Goal: Task Accomplishment & Management: Manage account settings

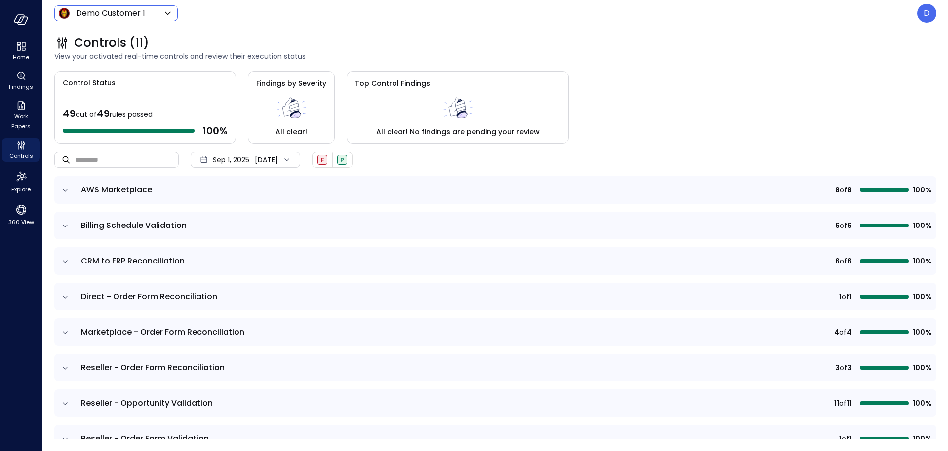
click at [134, 17] on body "Home Findings Work Papers Controls Explore 360 View Demo Customer 1 ***** ​ D C…" at bounding box center [474, 225] width 948 height 451
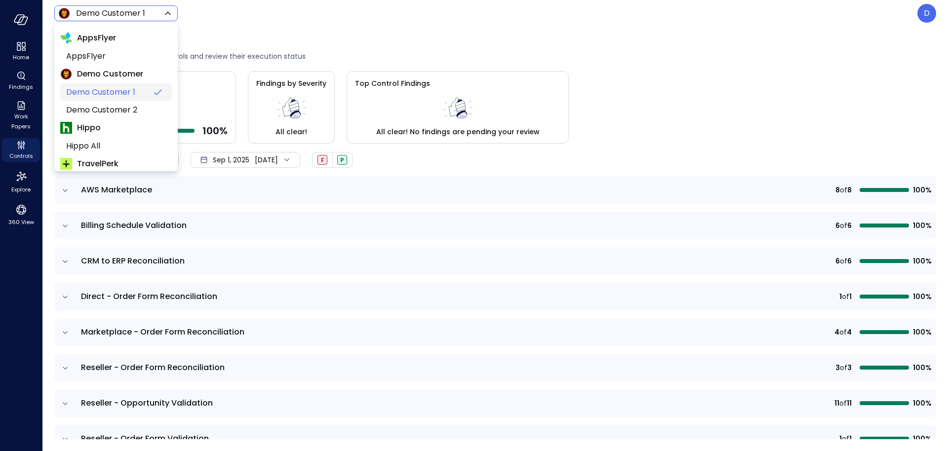
scroll to position [150, 0]
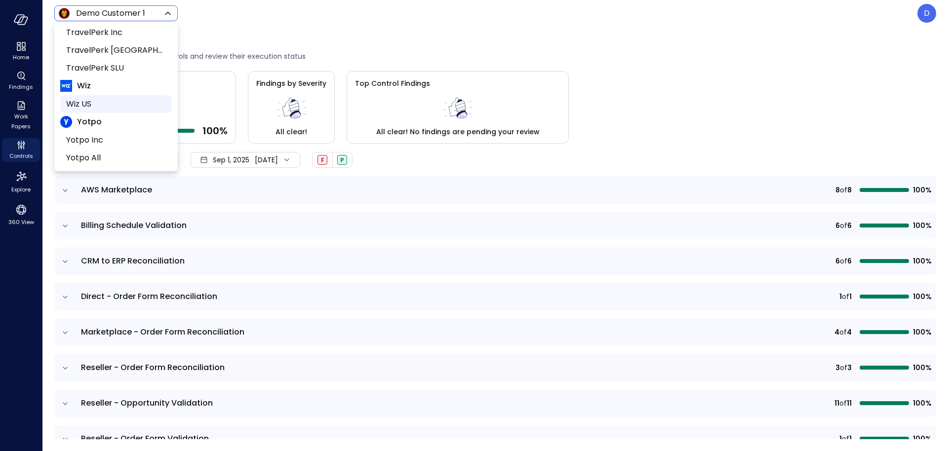
click at [93, 99] on span "Wiz US" at bounding box center [115, 104] width 98 height 12
type input "******"
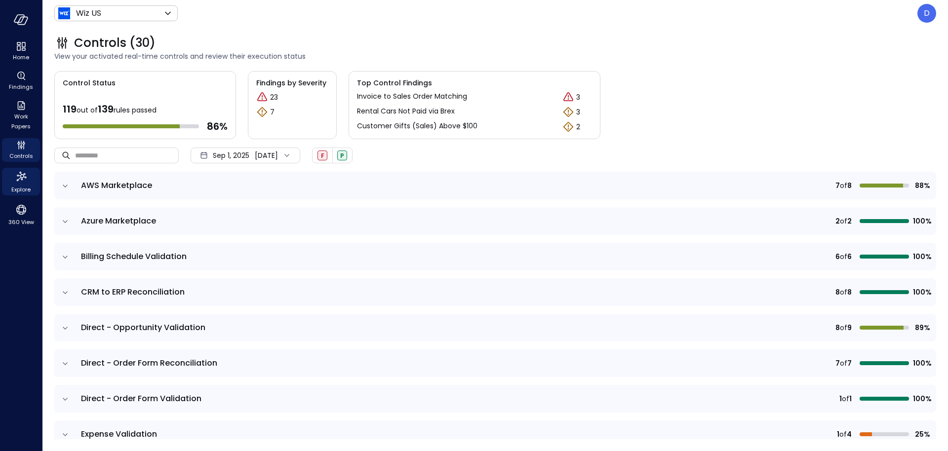
click at [21, 179] on icon "Explore" at bounding box center [21, 177] width 16 height 16
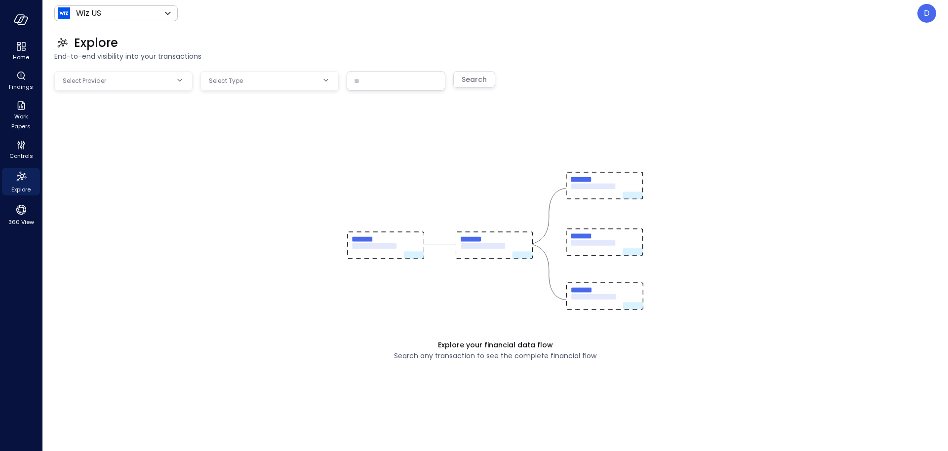
click at [102, 81] on body "Home Findings Work Papers Controls Explore 360 View Wiz US ****** ​ D Explore E…" at bounding box center [474, 225] width 948 height 451
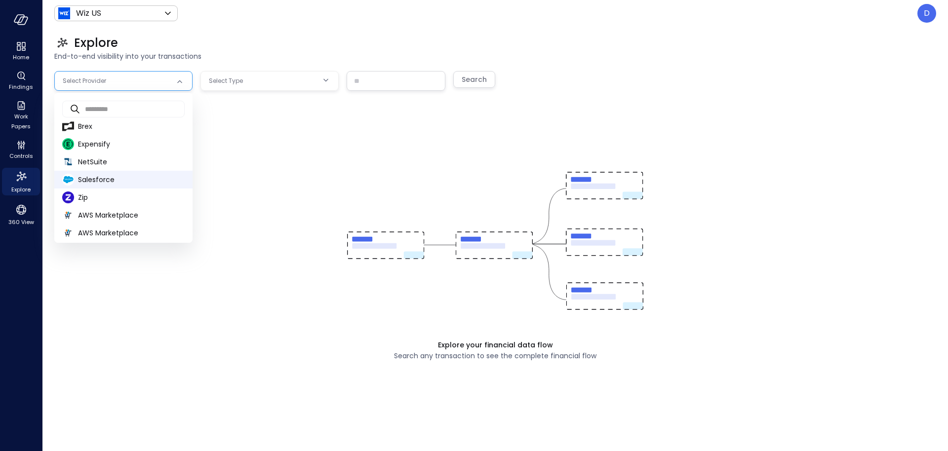
click at [94, 176] on span "Salesforce" at bounding box center [131, 180] width 107 height 10
type input "**********"
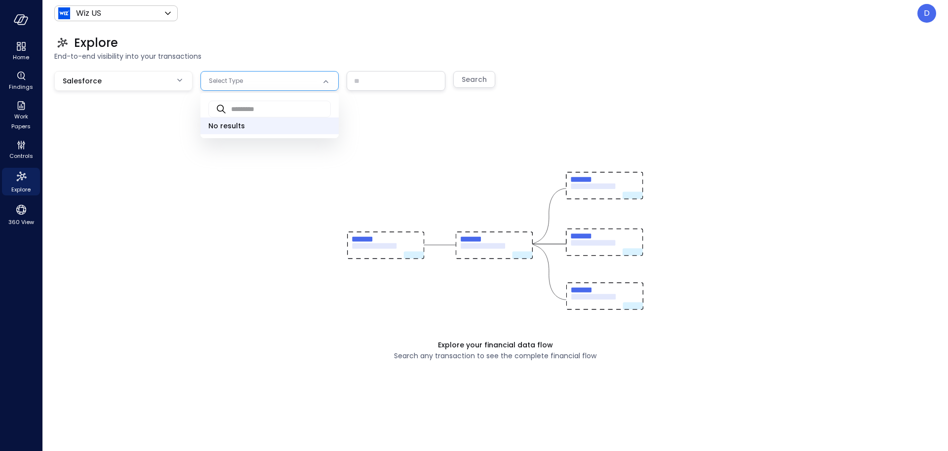
click at [261, 80] on body "**********" at bounding box center [474, 225] width 948 height 451
click at [247, 129] on span "Opportunity" at bounding box center [269, 125] width 122 height 10
type input "***"
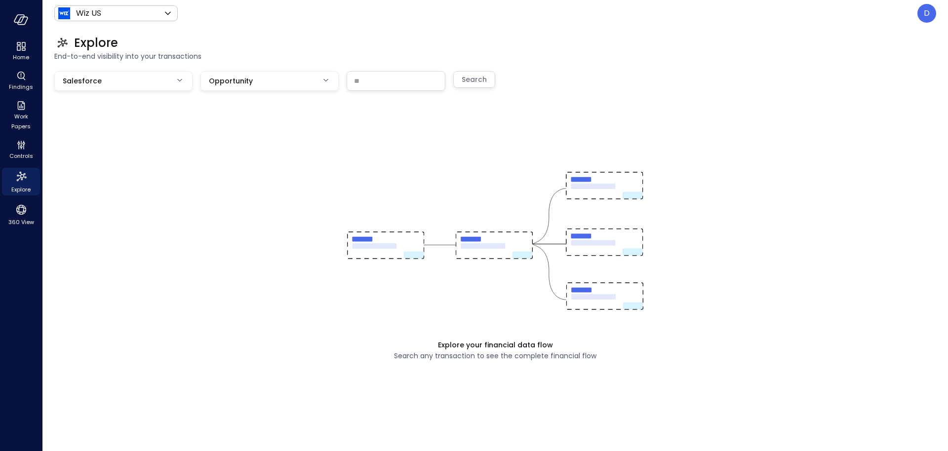
click at [371, 74] on input "text" at bounding box center [396, 81] width 98 height 18
paste input "**********"
click at [480, 79] on div "Search" at bounding box center [474, 80] width 25 height 12
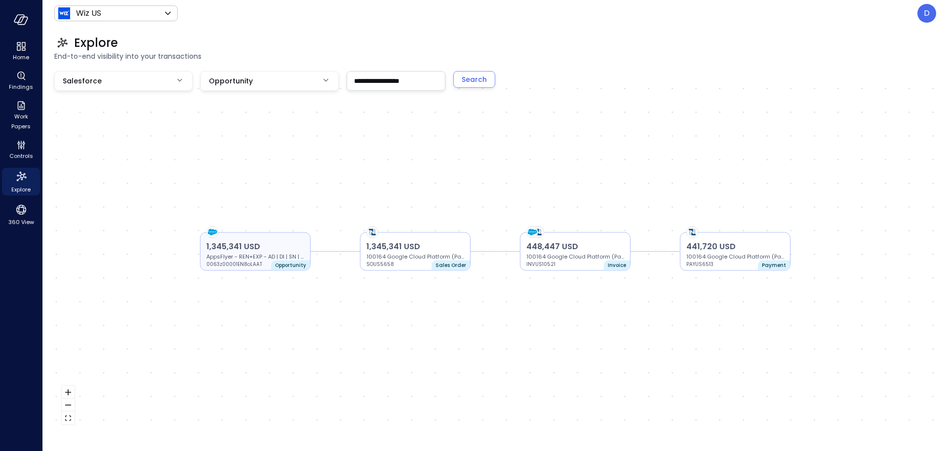
click at [270, 264] on div "1,345,341 USD AppsFlyer - REN+EXP - AD | DI | SN | ENS | CO 0063z00001EN8oLAAT" at bounding box center [255, 255] width 98 height 28
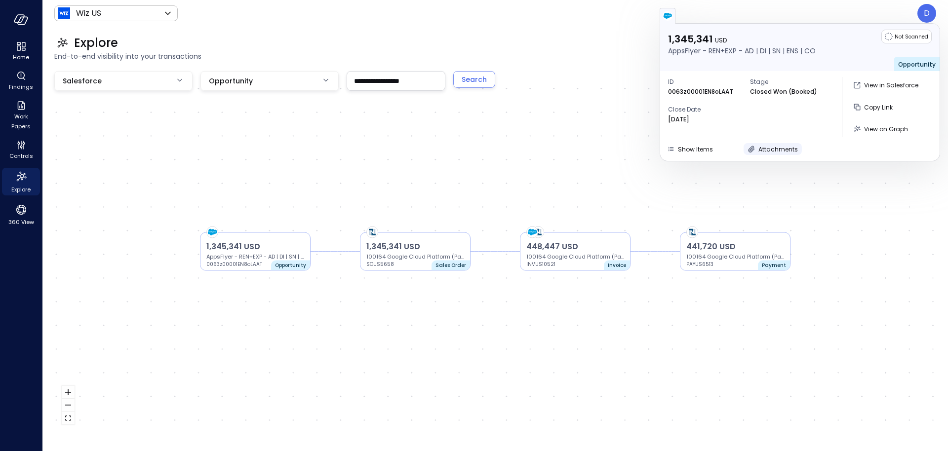
click at [784, 150] on span "Attachments" at bounding box center [778, 149] width 40 height 8
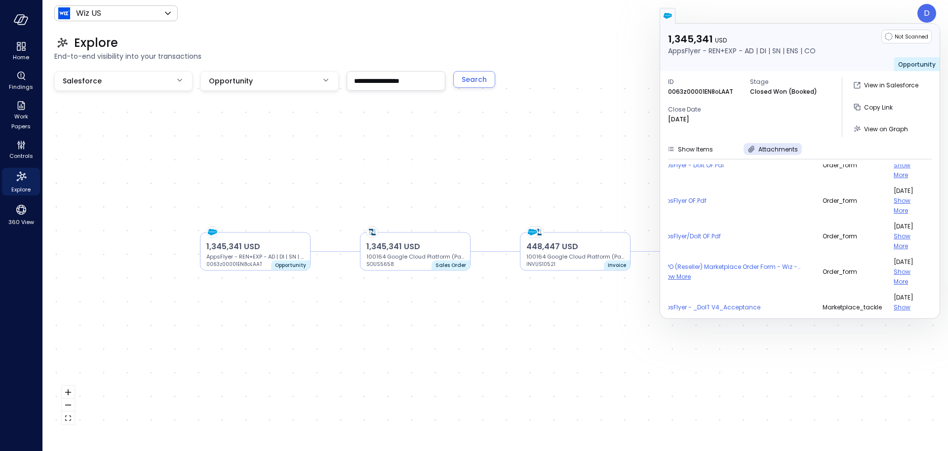
scroll to position [142, 42]
click at [707, 267] on span "CPPO (Reseller) Marketplace Order Form - Wiz - [AppsFlyer] (68735c60d2) (versio…" at bounding box center [734, 267] width 153 height 10
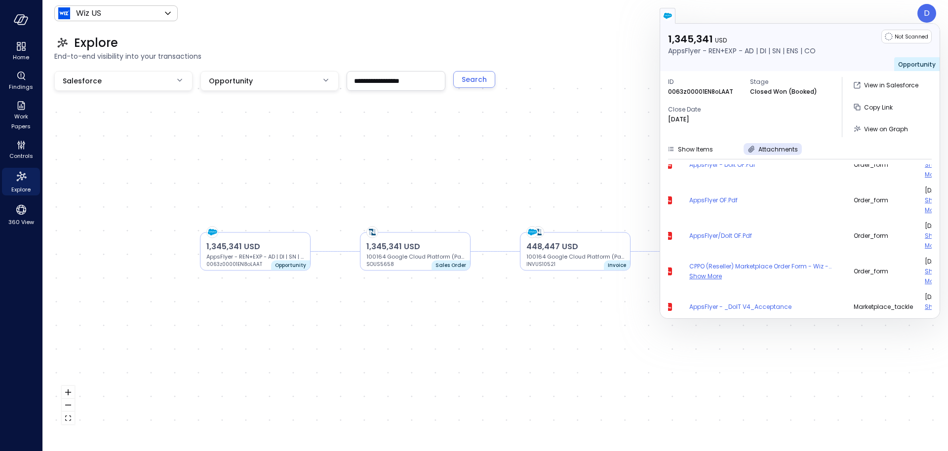
scroll to position [142, 0]
click at [674, 266] on icon "button" at bounding box center [674, 272] width 12 height 12
click at [379, 78] on input "**********" at bounding box center [396, 81] width 98 height 18
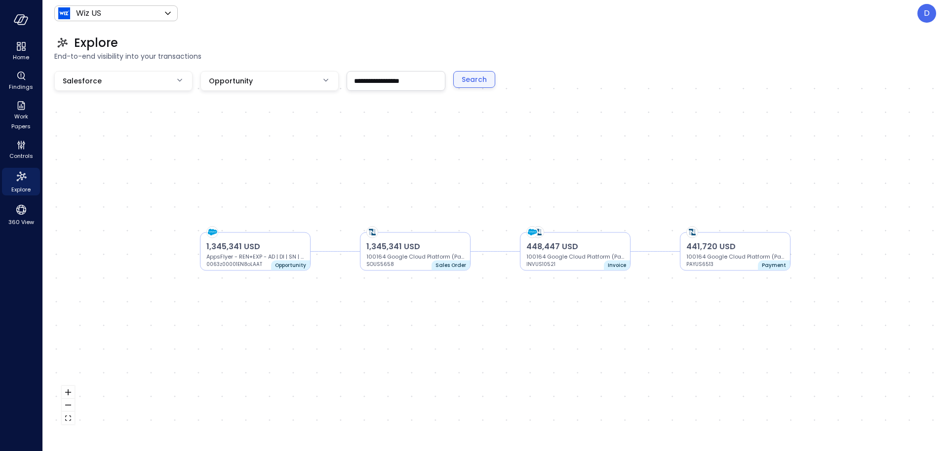
click at [471, 76] on div "Search" at bounding box center [474, 80] width 25 height 12
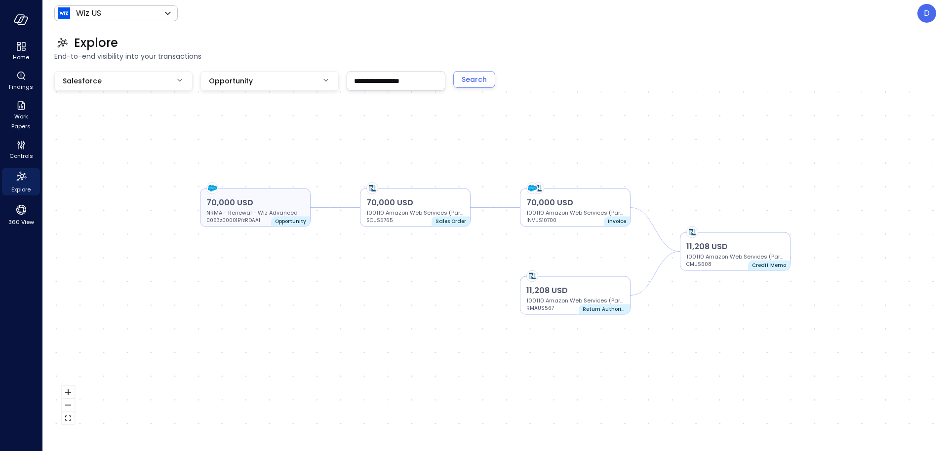
click at [268, 212] on p "NRMA - Renewal - Wiz Advanced" at bounding box center [255, 213] width 98 height 8
click at [267, 200] on p "70,000 USD" at bounding box center [255, 204] width 98 height 12
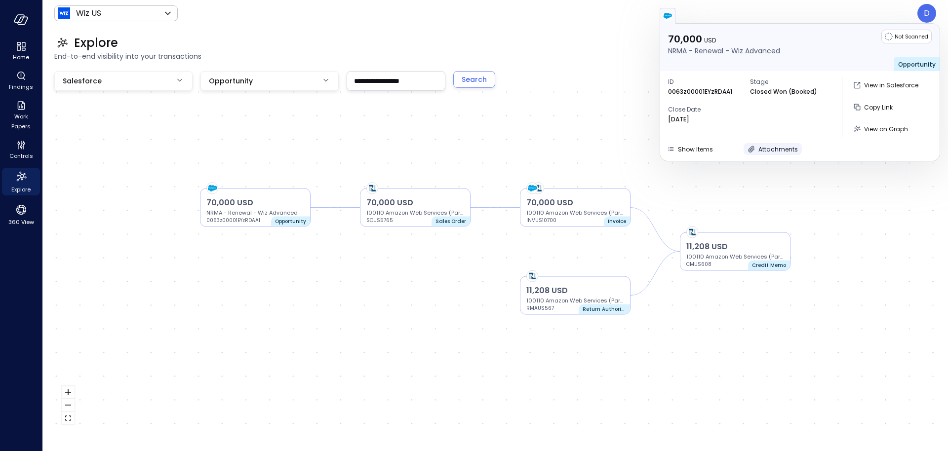
click at [779, 146] on span "Attachments" at bounding box center [778, 149] width 40 height 8
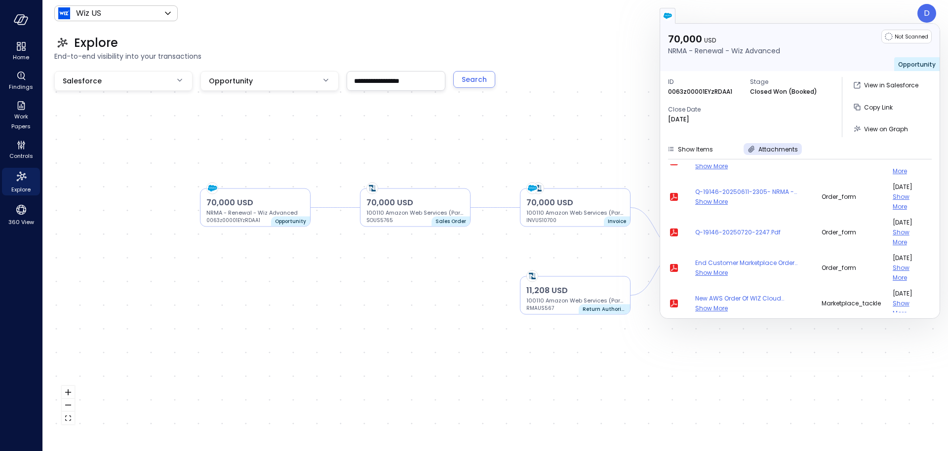
scroll to position [47, 0]
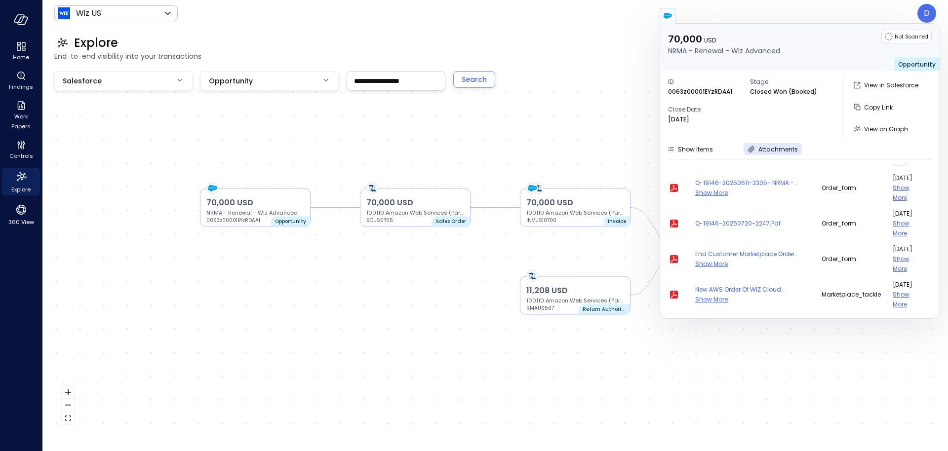
click at [674, 259] on icon "button" at bounding box center [674, 259] width 6 height 6
click at [374, 83] on input "**********" at bounding box center [396, 81] width 98 height 18
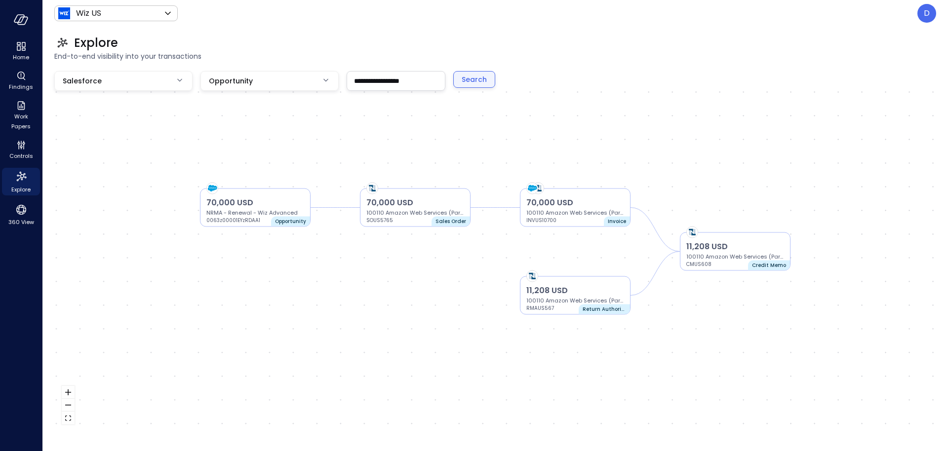
click at [471, 75] on div "Search" at bounding box center [474, 80] width 25 height 12
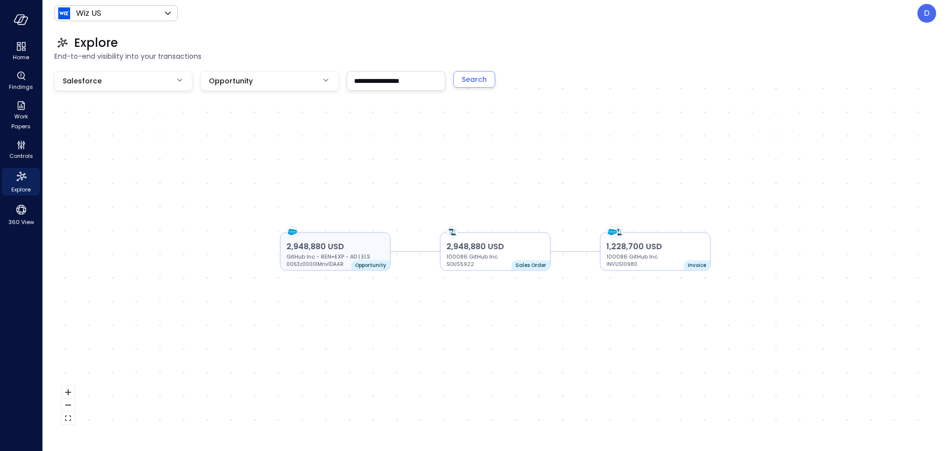
click at [358, 241] on p "2,948,880 USD" at bounding box center [335, 247] width 98 height 12
click at [360, 250] on p "2,948,880 USD" at bounding box center [335, 246] width 98 height 12
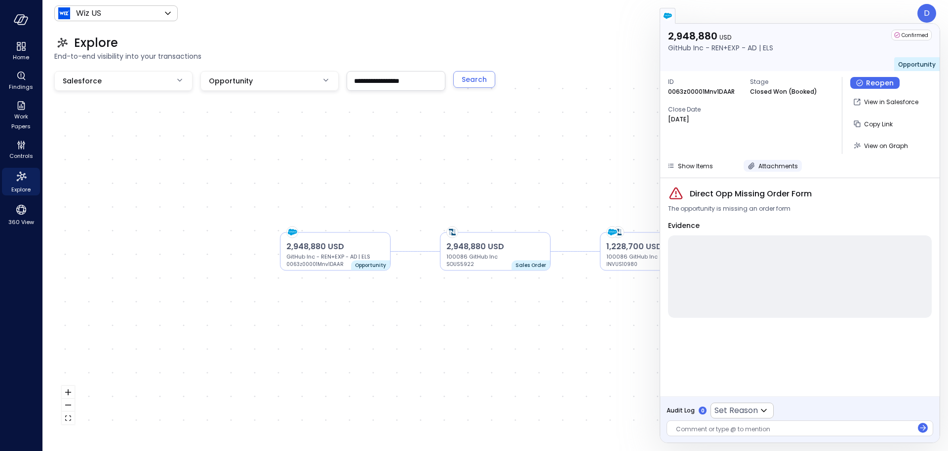
click at [765, 165] on span "Attachments" at bounding box center [778, 166] width 40 height 8
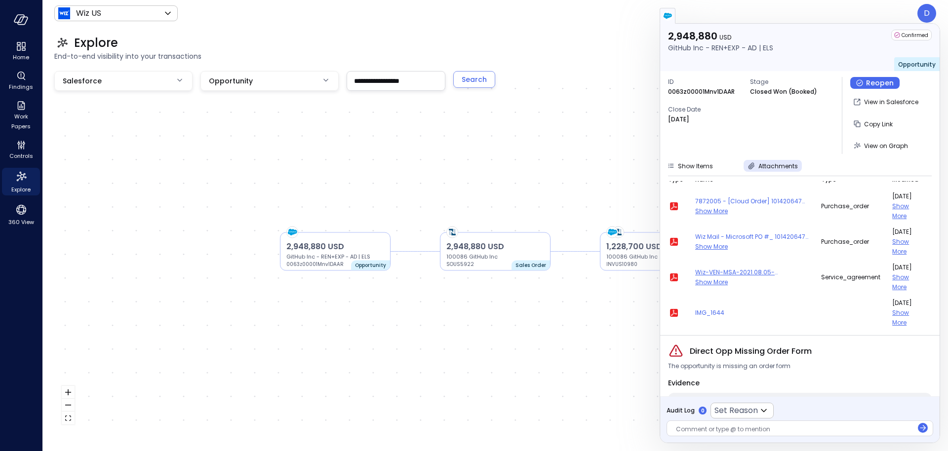
scroll to position [12, 0]
click at [673, 278] on icon "button" at bounding box center [674, 276] width 8 height 8
click at [412, 83] on input "**********" at bounding box center [396, 81] width 98 height 18
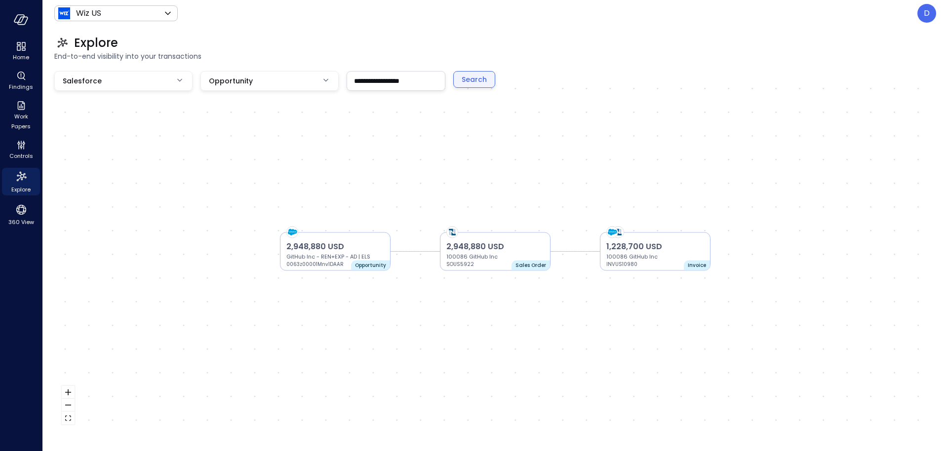
type input "**********"
click at [472, 74] on div "Search" at bounding box center [474, 80] width 25 height 12
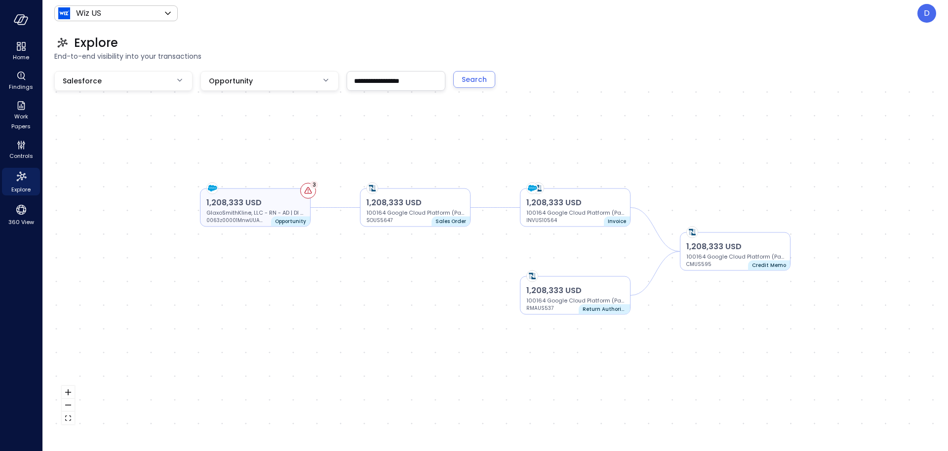
click at [247, 204] on p "1,208,333 USD" at bounding box center [255, 203] width 98 height 12
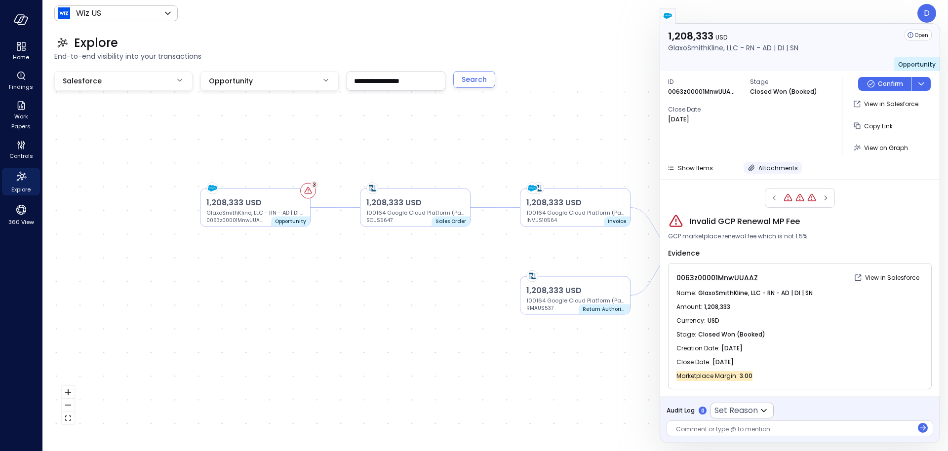
click at [761, 167] on span "Attachments" at bounding box center [778, 168] width 40 height 8
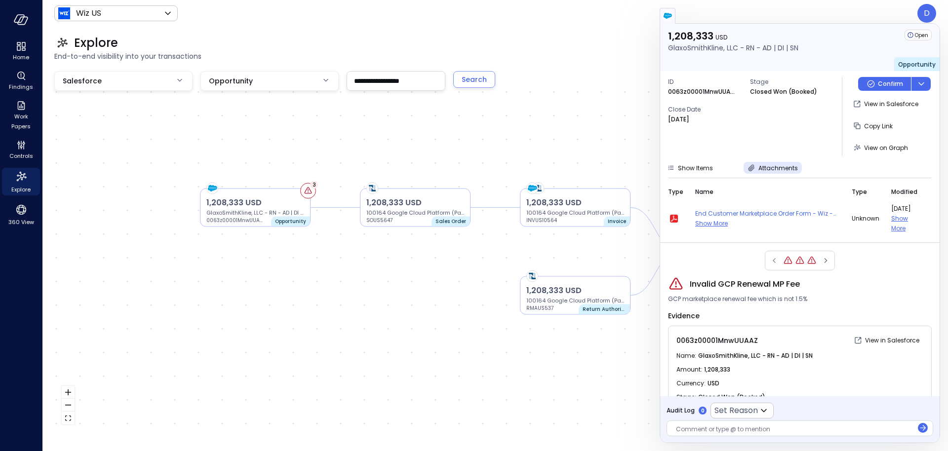
click at [871, 219] on span "unknown" at bounding box center [866, 219] width 28 height 10
click at [710, 224] on span "Show More" at bounding box center [711, 223] width 33 height 8
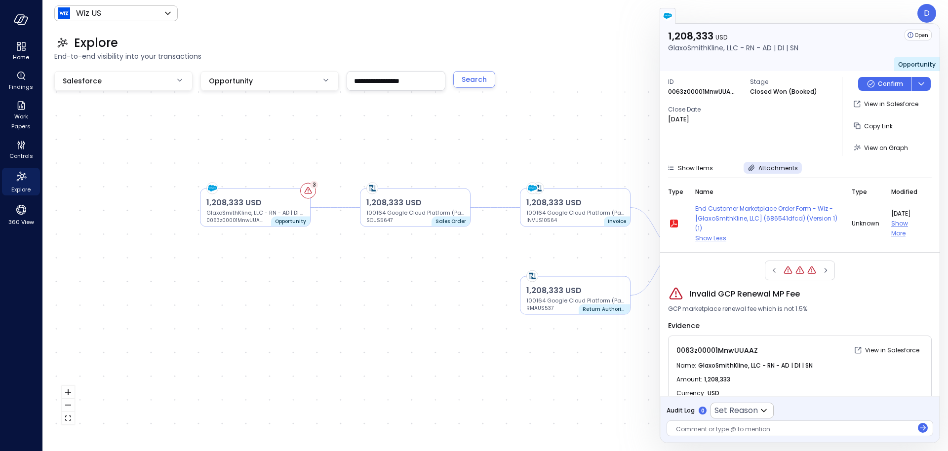
click at [594, 23] on header "Wiz US ****** ​ D" at bounding box center [495, 13] width 906 height 27
drag, startPoint x: 938, startPoint y: 13, endPoint x: 932, endPoint y: 12, distance: 5.5
click at [937, 13] on div at bounding box center [800, 16] width 280 height 16
click at [923, 10] on div at bounding box center [800, 16] width 280 height 16
click at [931, 13] on div at bounding box center [800, 16] width 280 height 16
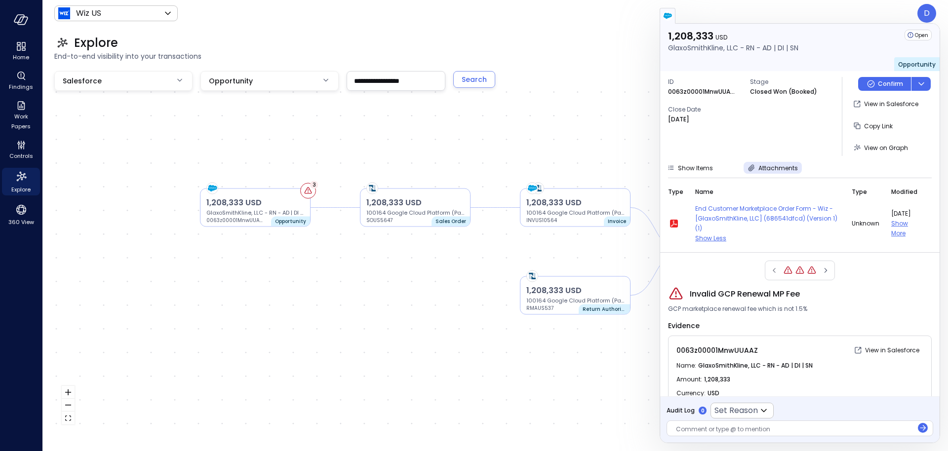
click at [577, 18] on div "Wiz US ****** ​ D" at bounding box center [495, 13] width 882 height 19
click at [593, 52] on span "End-to-end visibility into your transactions" at bounding box center [495, 56] width 882 height 11
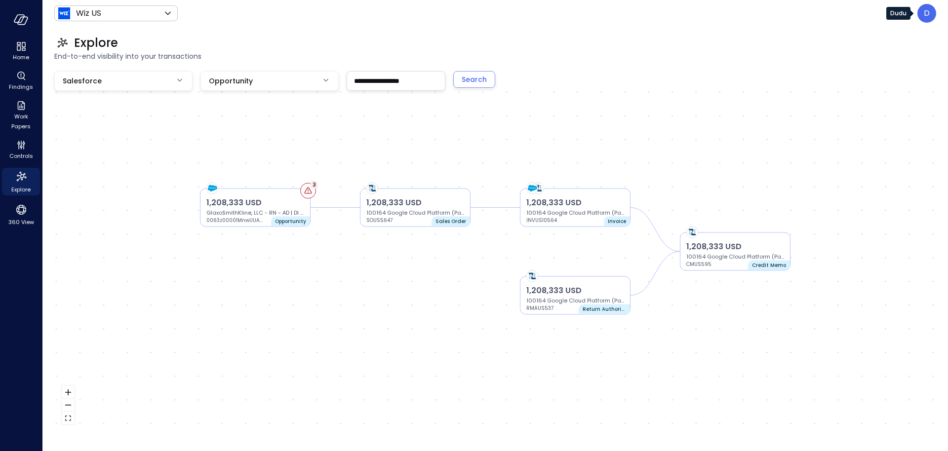
click at [920, 13] on div "D" at bounding box center [926, 13] width 19 height 19
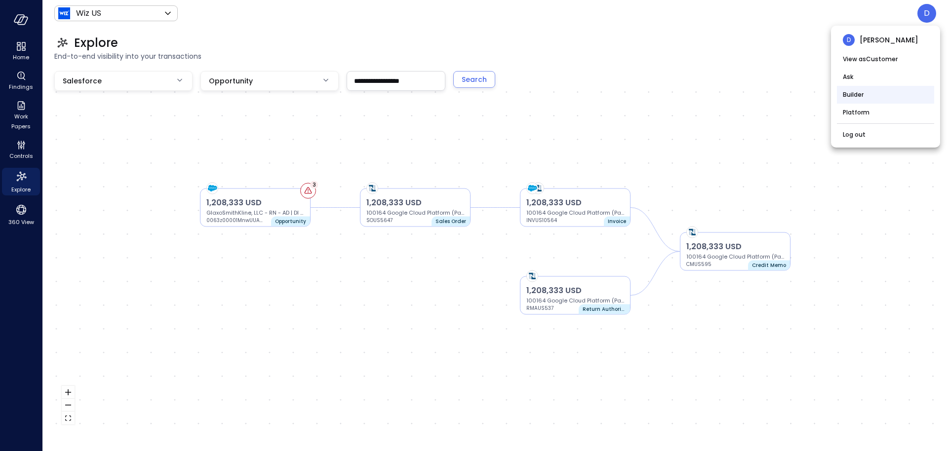
click at [858, 99] on li "Builder" at bounding box center [885, 95] width 97 height 18
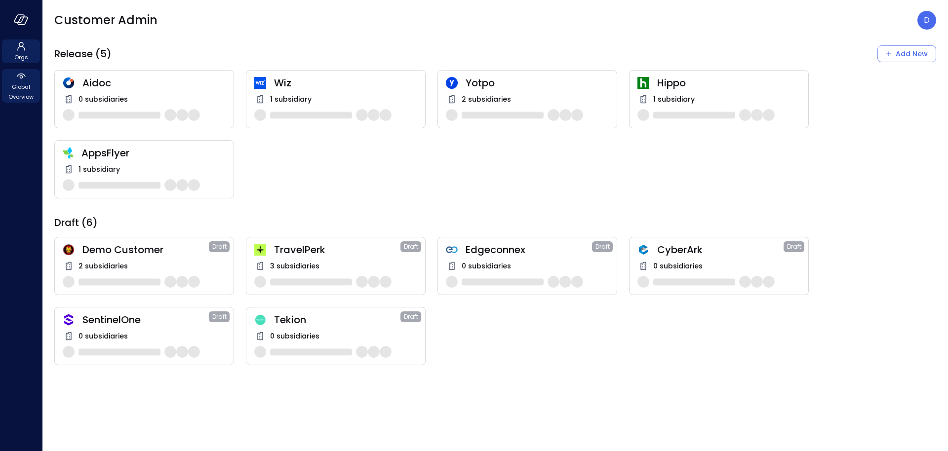
click at [17, 91] on span "Global Overview" at bounding box center [21, 92] width 30 height 20
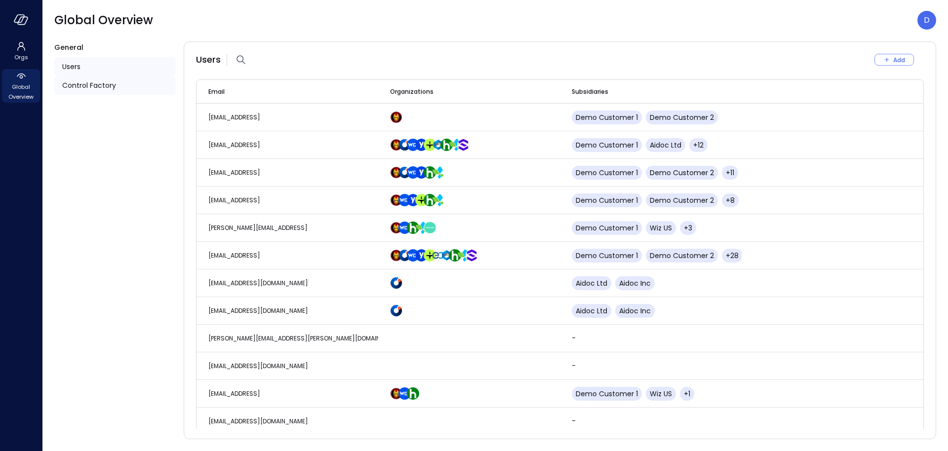
click at [95, 86] on span "Control Factory" at bounding box center [89, 85] width 54 height 11
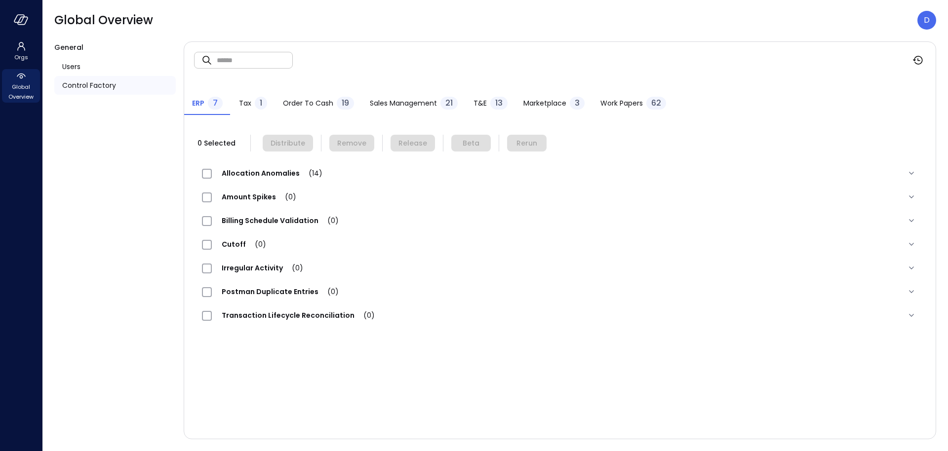
click at [613, 105] on span "Work Papers" at bounding box center [621, 103] width 42 height 11
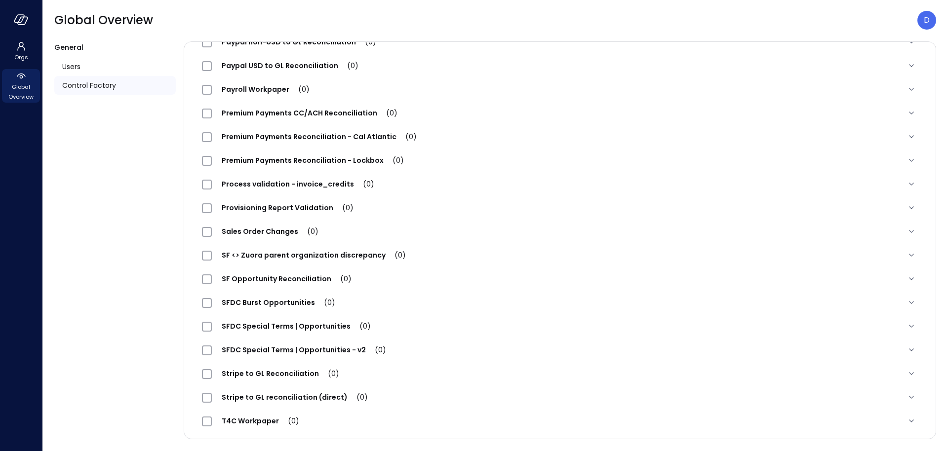
scroll to position [1202, 0]
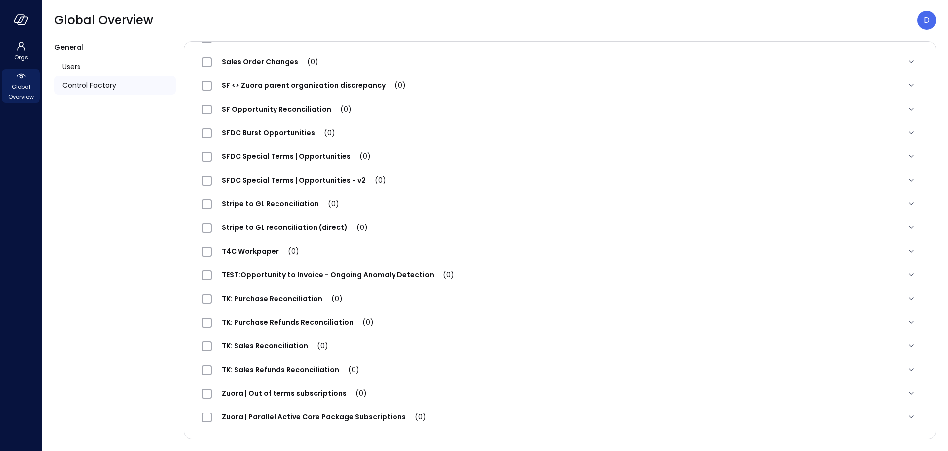
click at [326, 173] on div "SFDC Special Terms | Opportunities - v2 (0)" at bounding box center [560, 180] width 732 height 24
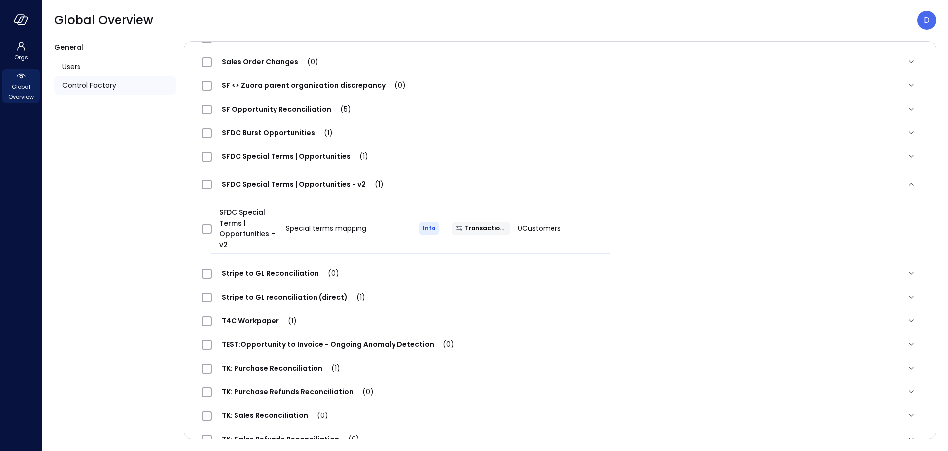
click at [325, 153] on span "SFDC Special Terms | Opportunities (1)" at bounding box center [295, 157] width 166 height 10
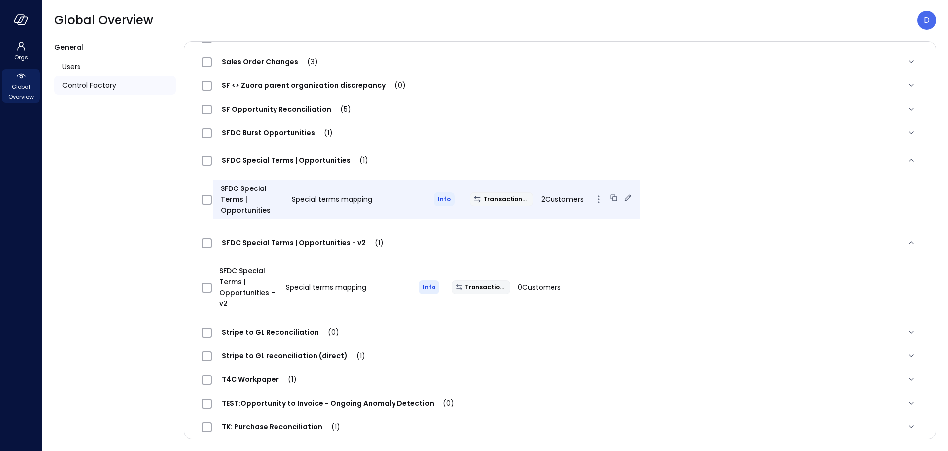
click at [623, 200] on icon at bounding box center [628, 198] width 10 height 10
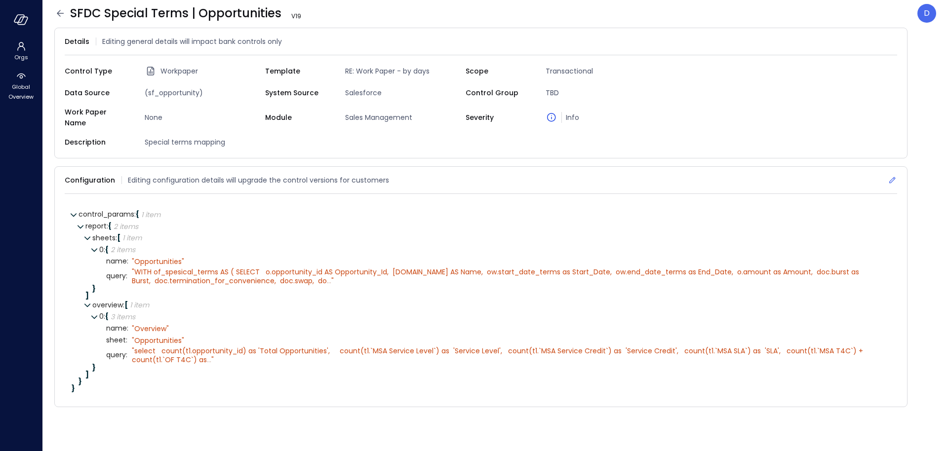
click at [891, 175] on icon at bounding box center [892, 180] width 10 height 10
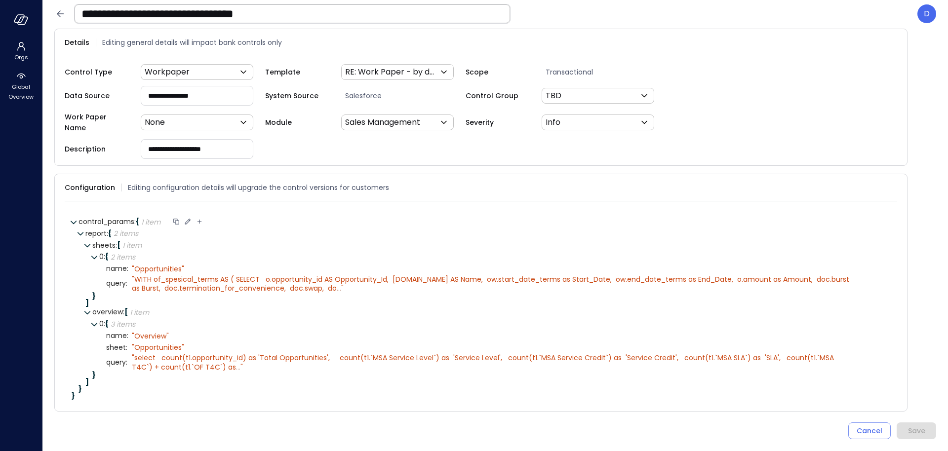
click at [191, 219] on icon at bounding box center [187, 221] width 5 height 5
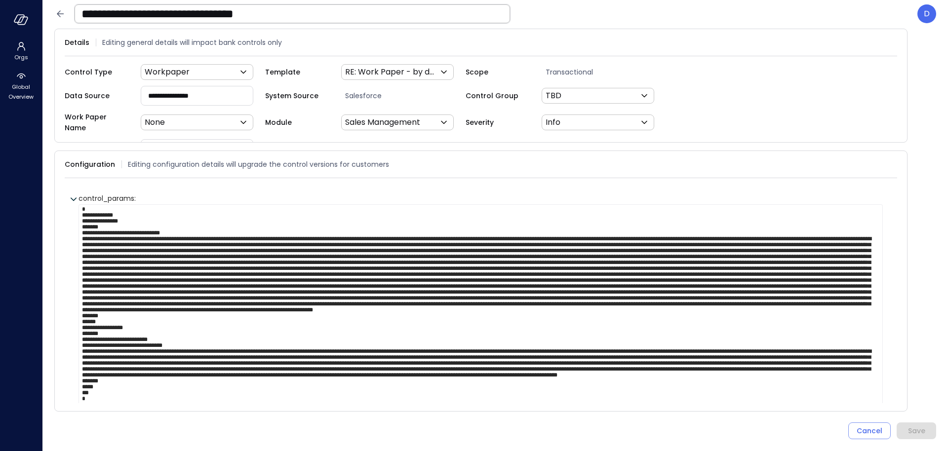
click at [119, 250] on textarea at bounding box center [481, 321] width 804 height 235
click at [213, 379] on textarea at bounding box center [481, 321] width 804 height 235
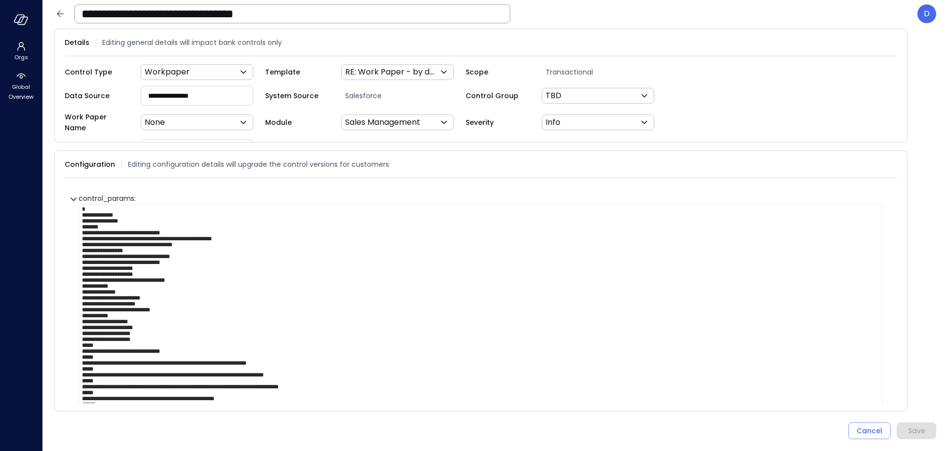
scroll to position [32, 0]
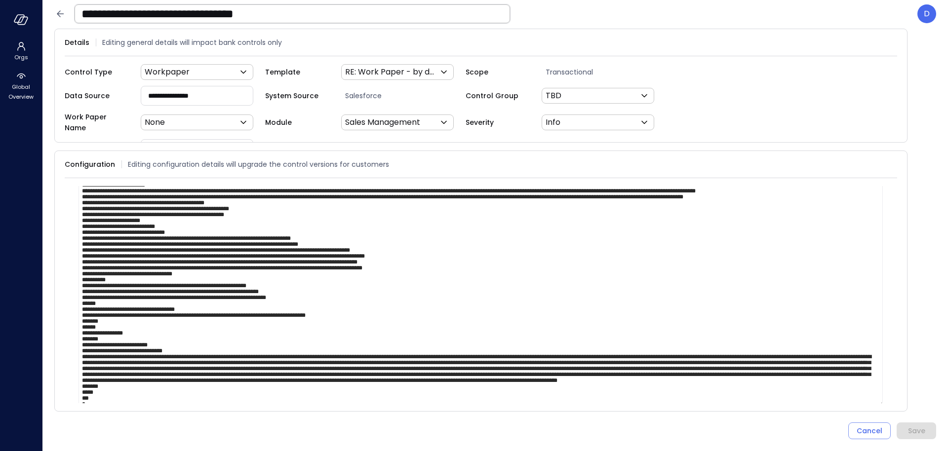
click at [292, 327] on textarea at bounding box center [481, 289] width 804 height 235
paste textarea "**********"
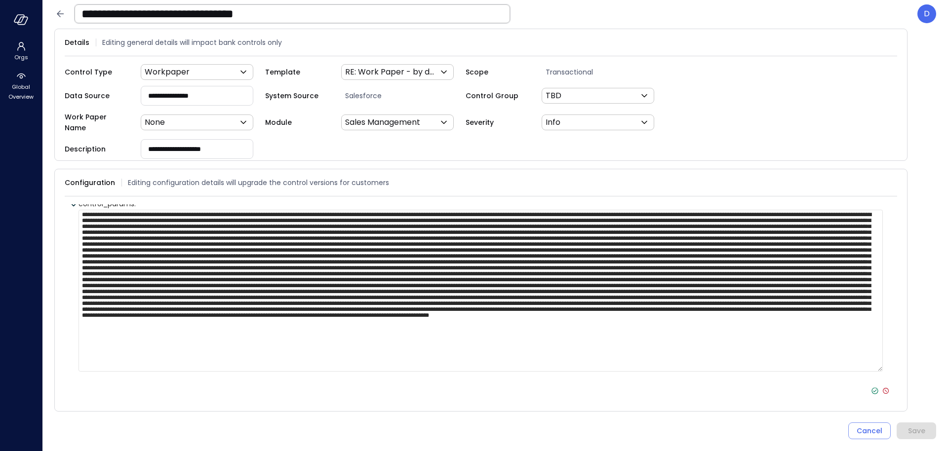
scroll to position [3, 0]
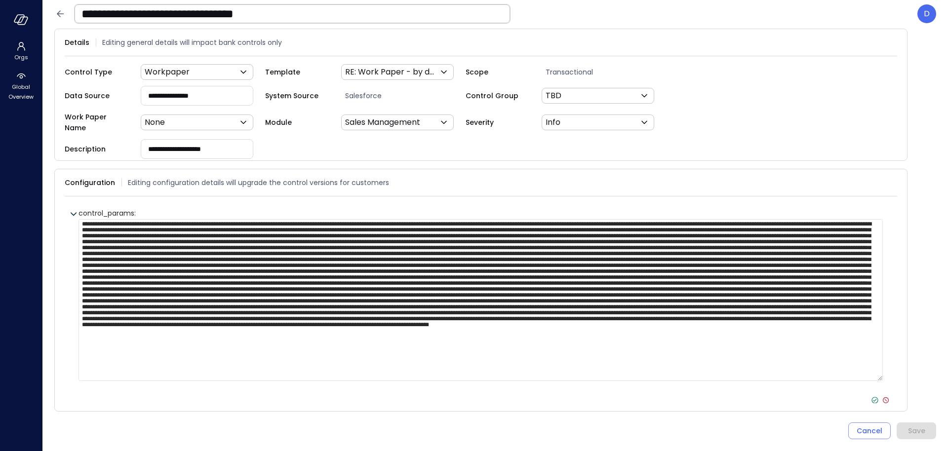
type textarea "**********"
click at [871, 396] on icon at bounding box center [875, 400] width 9 height 9
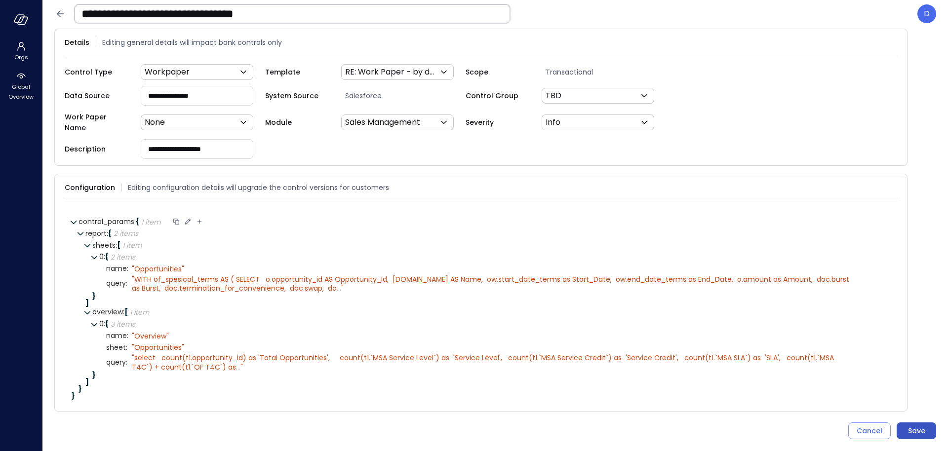
click at [908, 425] on div "Save" at bounding box center [916, 431] width 17 height 12
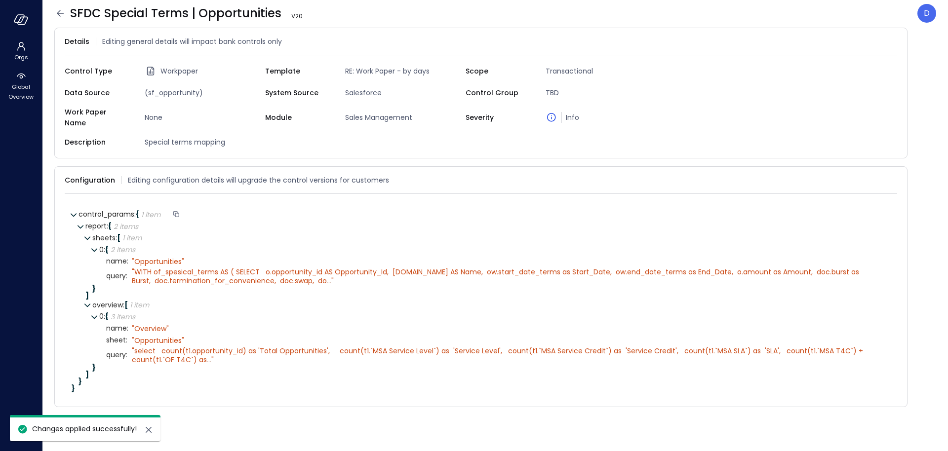
click at [62, 12] on icon at bounding box center [60, 13] width 12 height 12
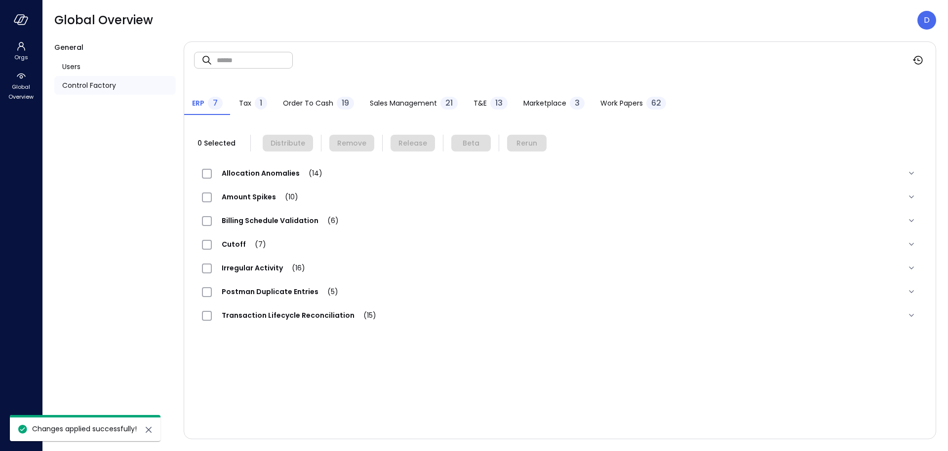
click at [632, 98] on span "Work Papers" at bounding box center [621, 103] width 42 height 11
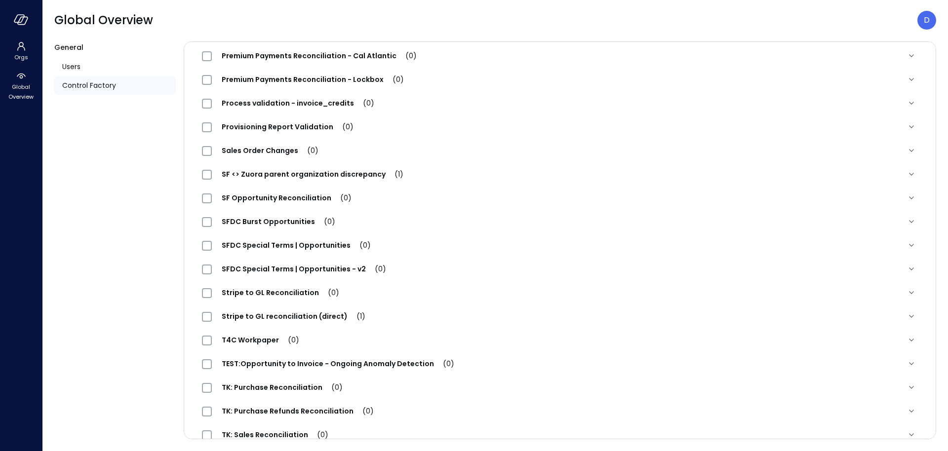
scroll to position [1170, 0]
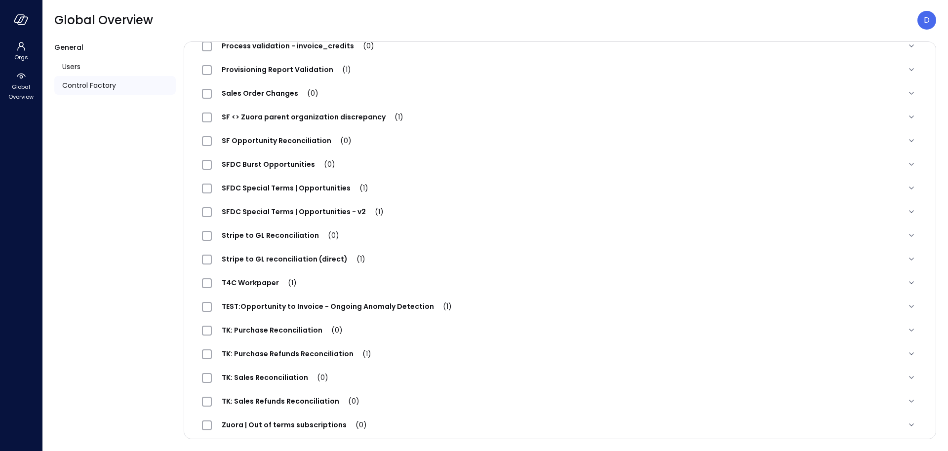
click at [321, 184] on span "SFDC Special Terms | Opportunities (1)" at bounding box center [295, 188] width 166 height 10
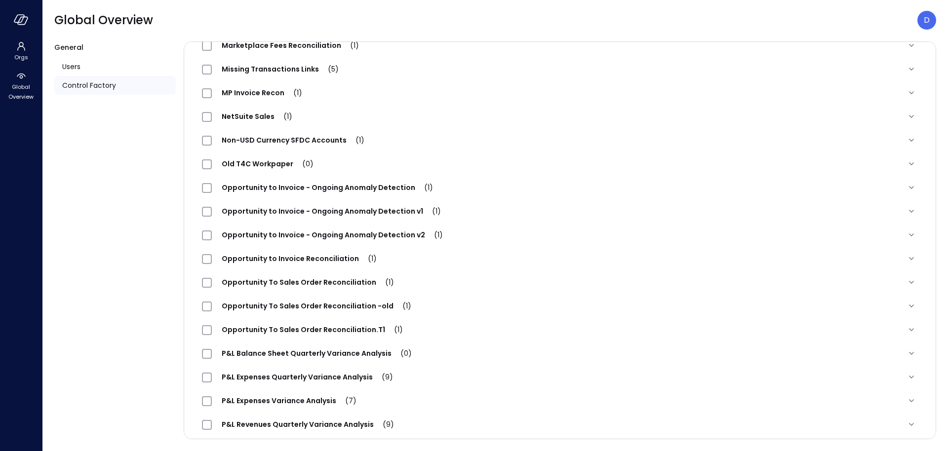
scroll to position [0, 0]
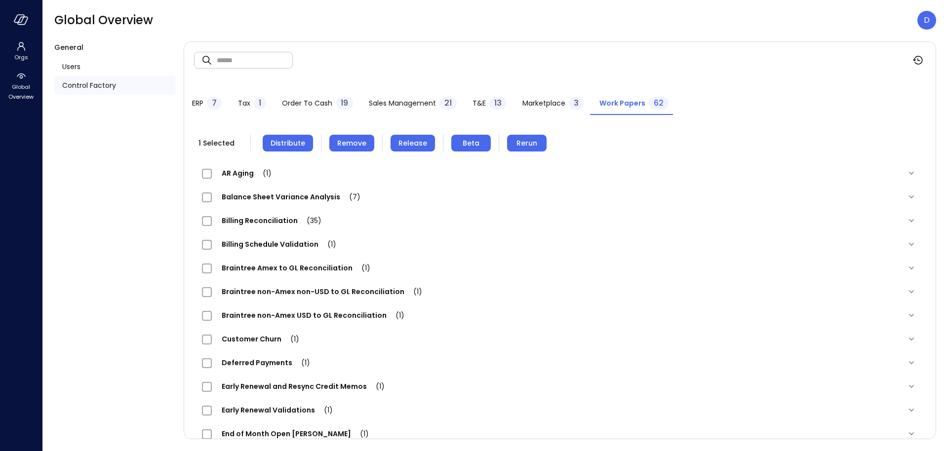
click at [337, 139] on span "Remove" at bounding box center [351, 143] width 29 height 11
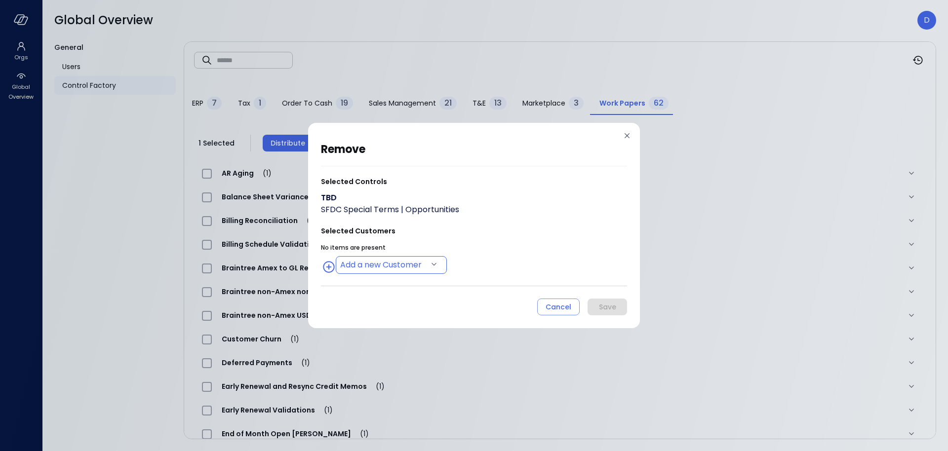
click at [369, 260] on body "Orgs Global Overview Global Overview D General Users Control Factory ​ ​ ERP 7 …" at bounding box center [474, 225] width 948 height 451
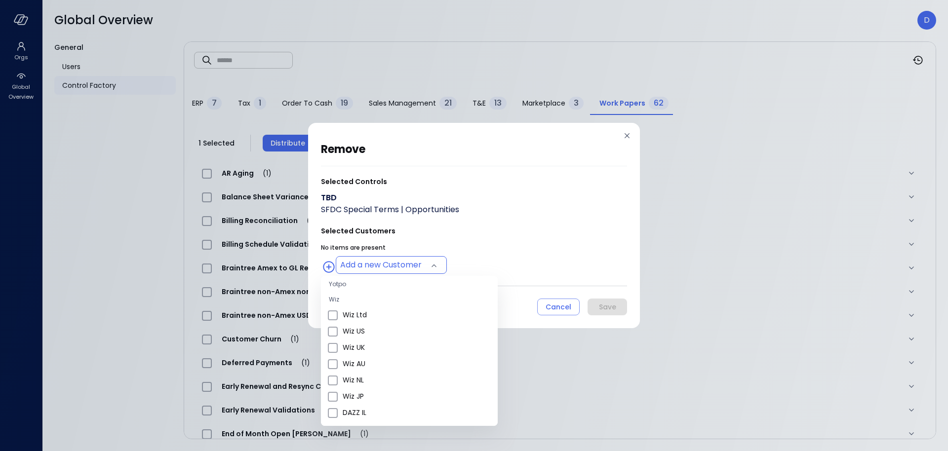
scroll to position [368, 0]
click at [369, 330] on span "Wiz US" at bounding box center [416, 331] width 147 height 10
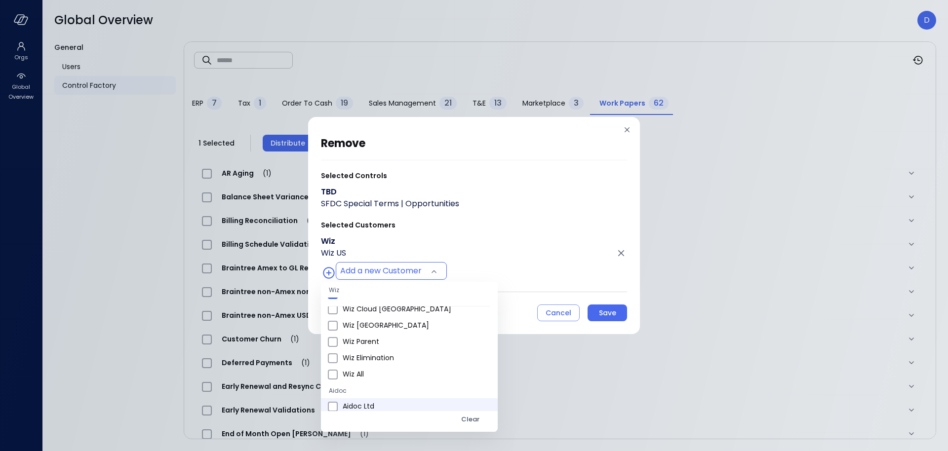
scroll to position [550, 0]
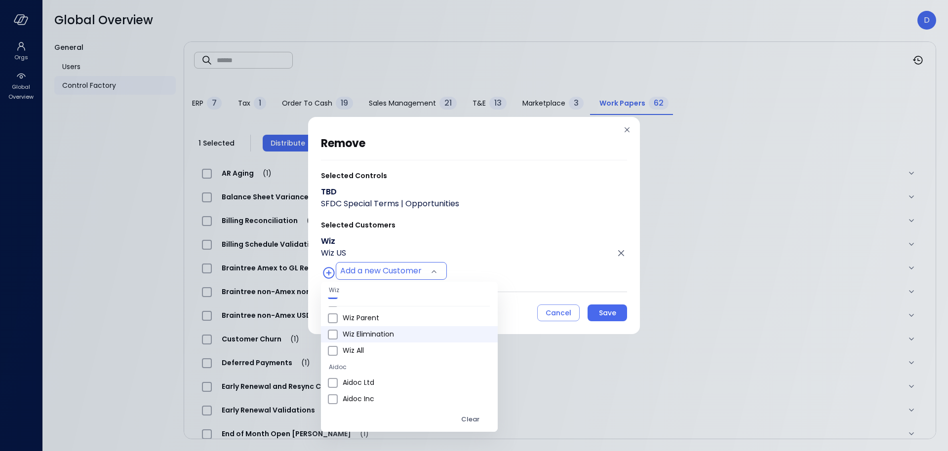
click at [355, 347] on span "Wiz All" at bounding box center [416, 351] width 147 height 10
type input "**********"
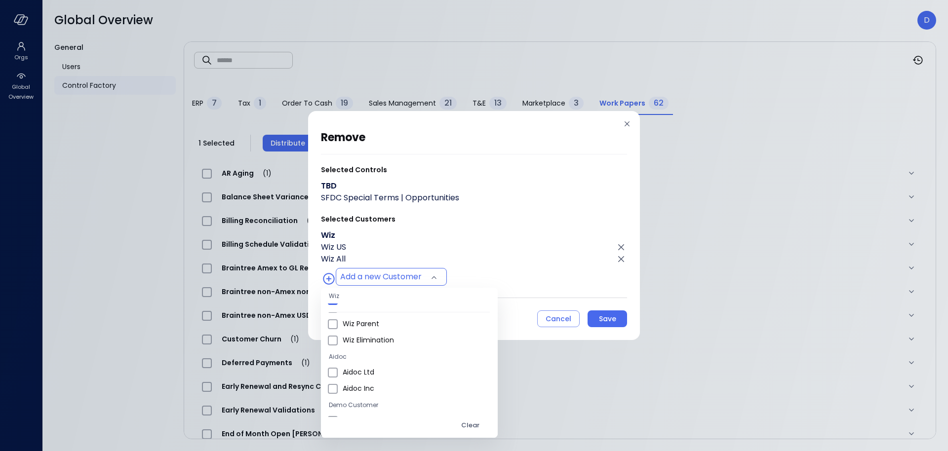
click at [482, 266] on div at bounding box center [474, 225] width 948 height 451
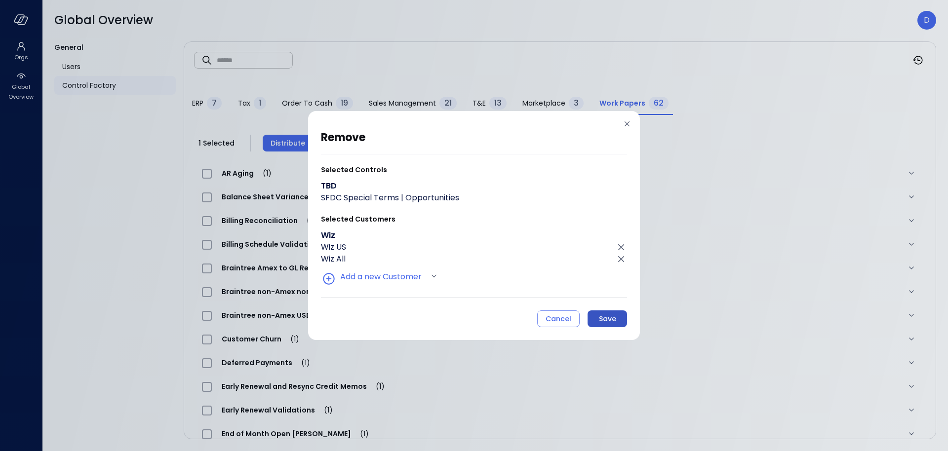
click at [606, 316] on div "Save" at bounding box center [607, 319] width 17 height 12
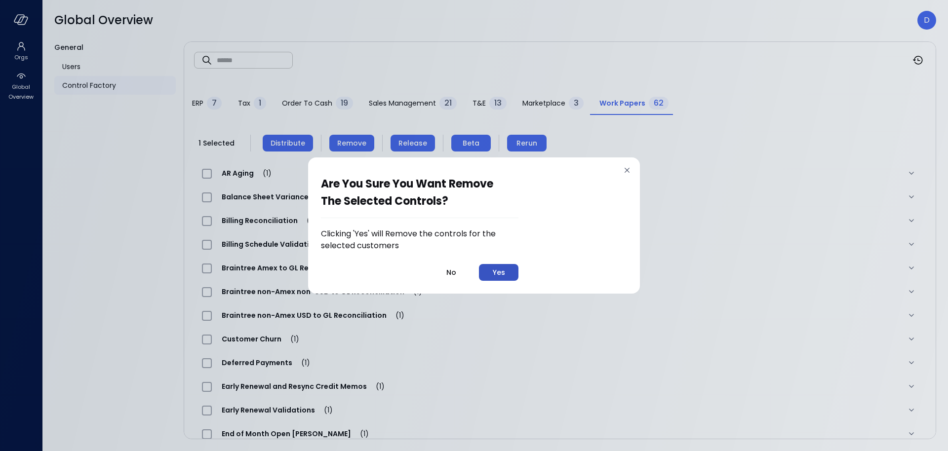
click at [500, 277] on div "Yes" at bounding box center [499, 273] width 12 height 12
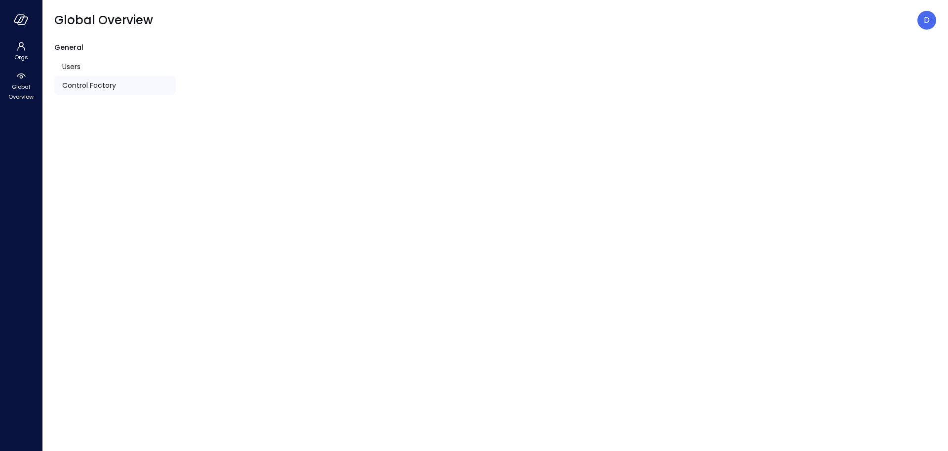
click at [58, 80] on div "Control Factory" at bounding box center [114, 85] width 121 height 19
click at [82, 87] on span "Control Factory" at bounding box center [89, 85] width 54 height 11
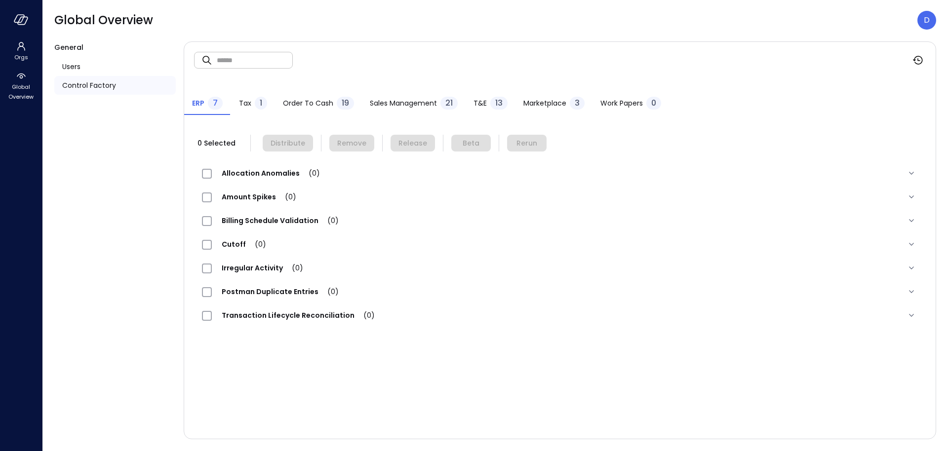
click at [613, 95] on button "Work Papers 0" at bounding box center [631, 104] width 77 height 22
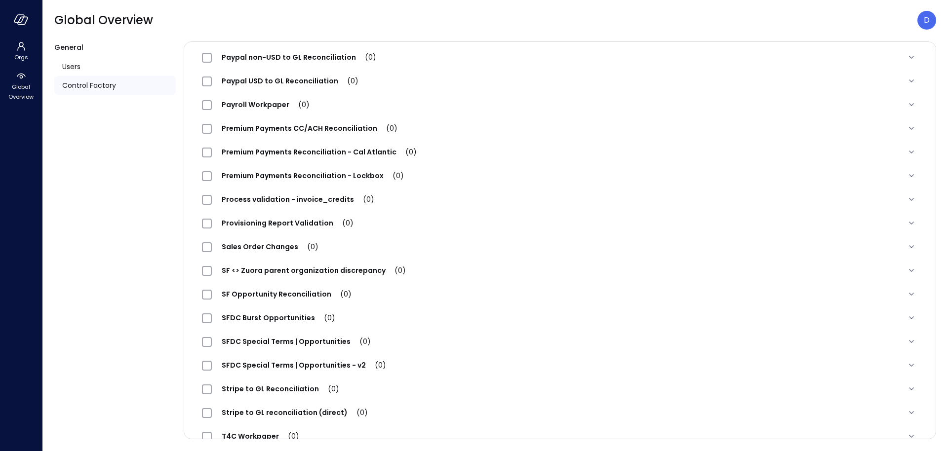
scroll to position [1022, 0]
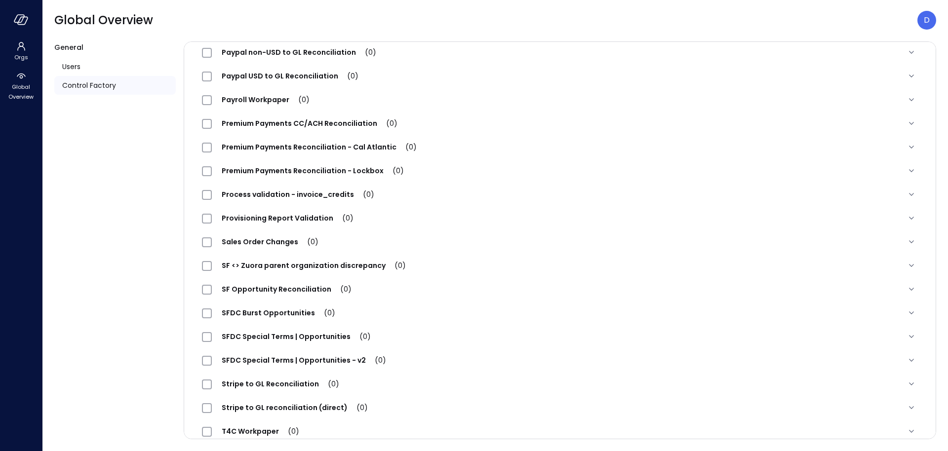
click at [326, 336] on span "SFDC Special Terms | Opportunities (0)" at bounding box center [296, 337] width 169 height 10
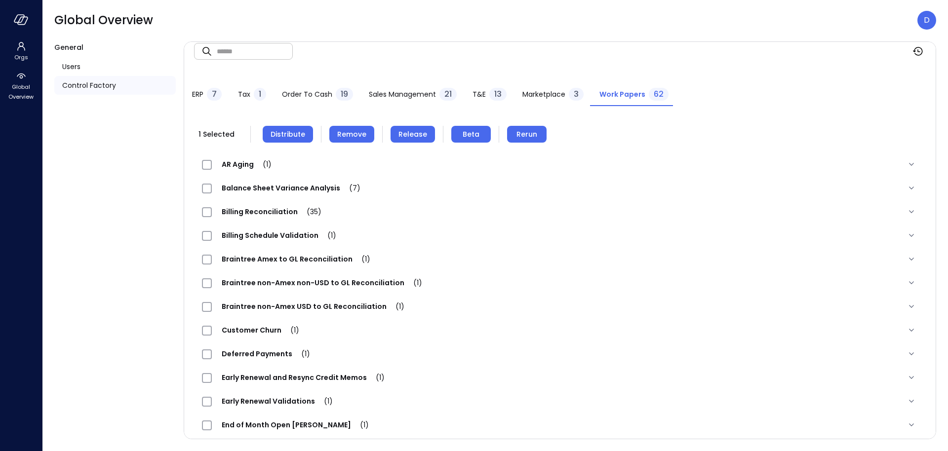
scroll to position [0, 0]
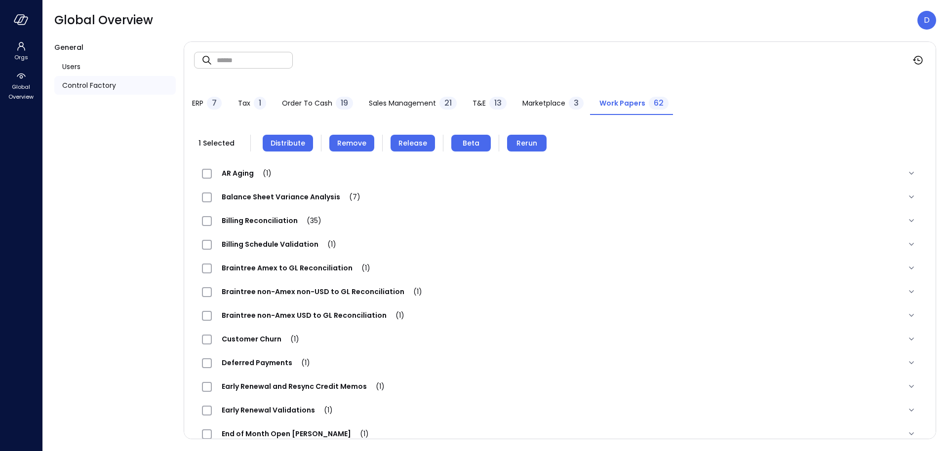
click at [265, 143] on button "Distribute" at bounding box center [288, 143] width 50 height 17
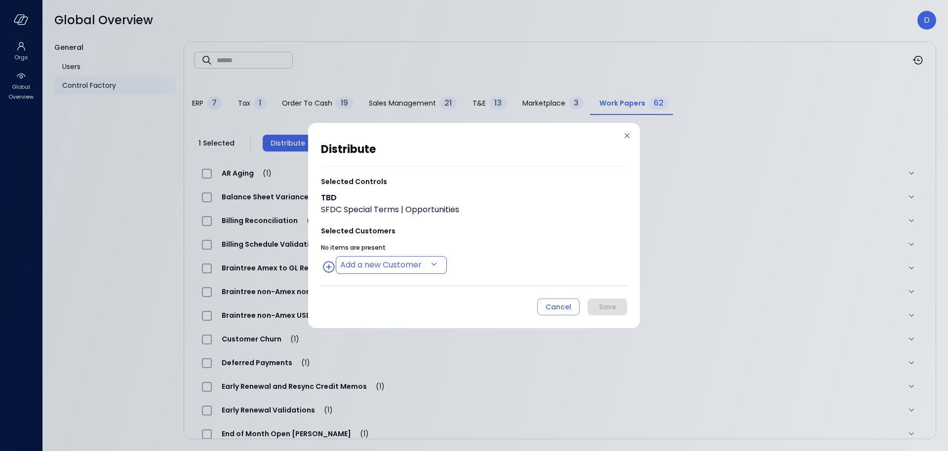
click at [373, 273] on body "Orgs Global Overview Global Overview D General Users Control Factory ​ ​ ERP 7 …" at bounding box center [474, 225] width 948 height 451
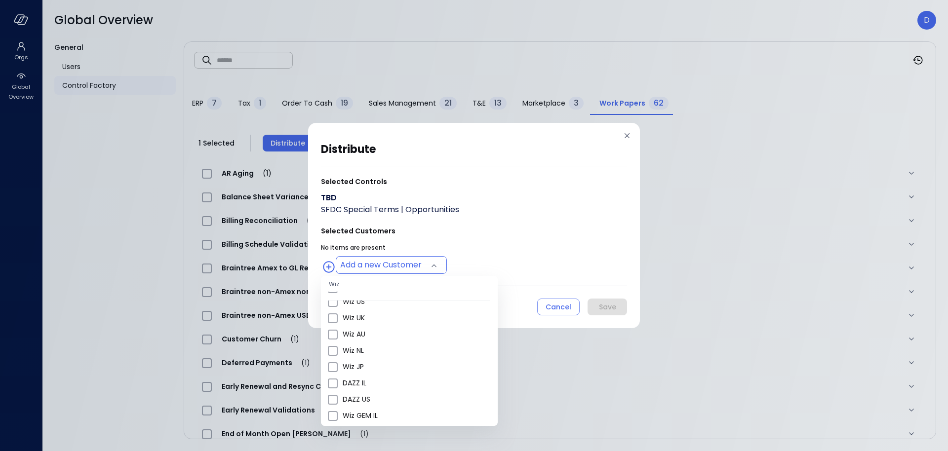
scroll to position [415, 0]
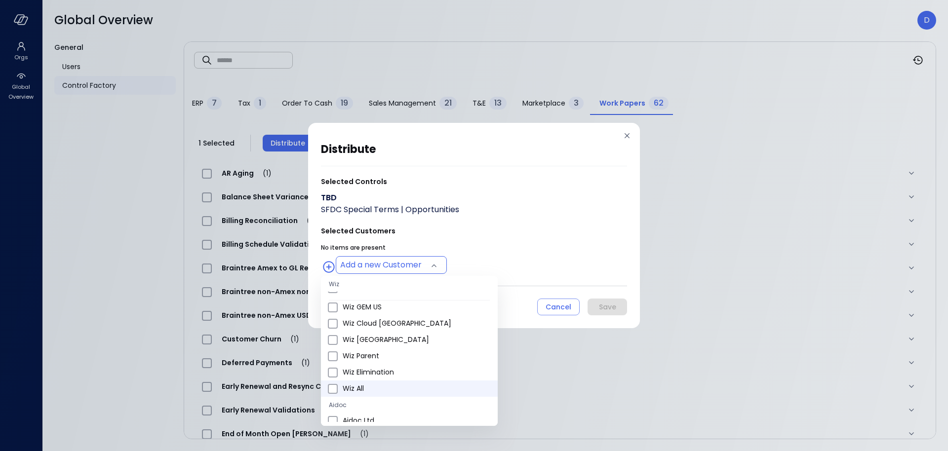
click at [360, 389] on span "Wiz All" at bounding box center [416, 389] width 147 height 10
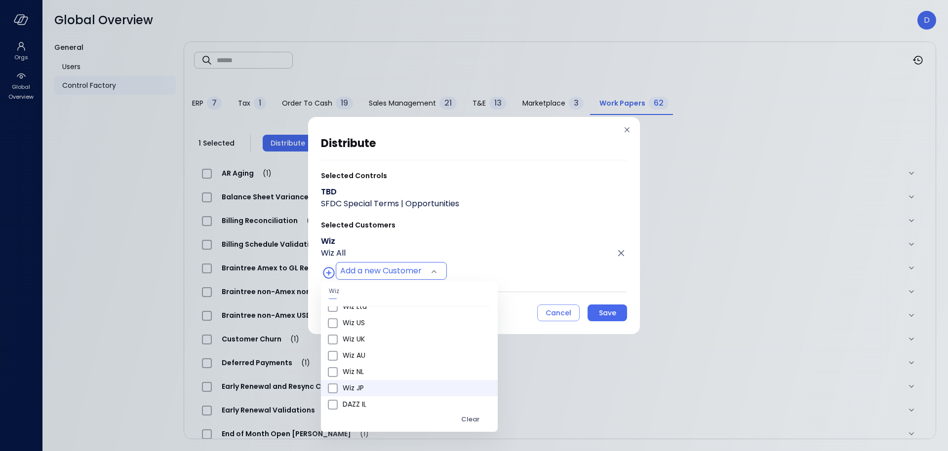
scroll to position [371, 0]
click at [356, 331] on span "Wiz US" at bounding box center [416, 334] width 147 height 10
type input "**********"
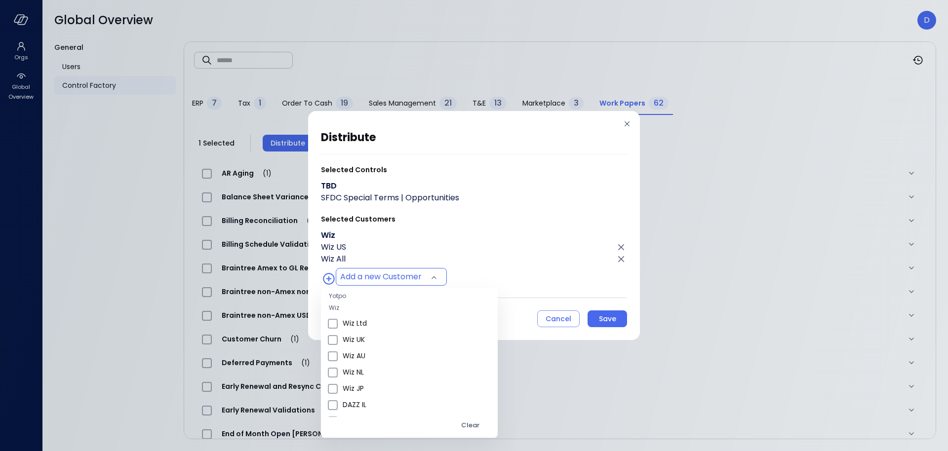
click at [520, 264] on div at bounding box center [474, 225] width 948 height 451
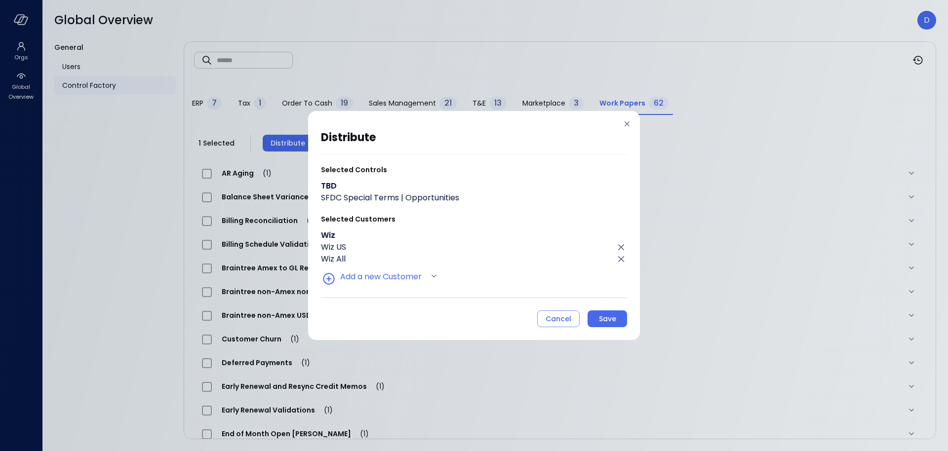
click at [619, 319] on button "Save" at bounding box center [608, 319] width 40 height 17
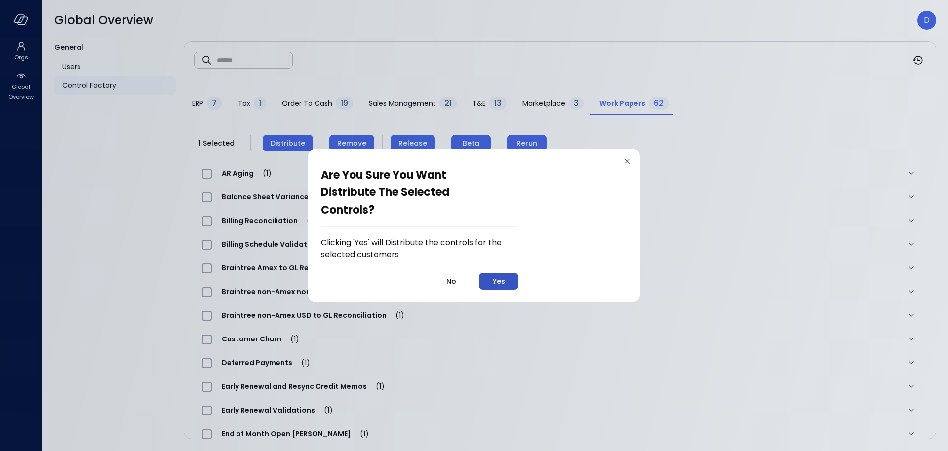
click at [508, 278] on button "Yes" at bounding box center [499, 281] width 40 height 17
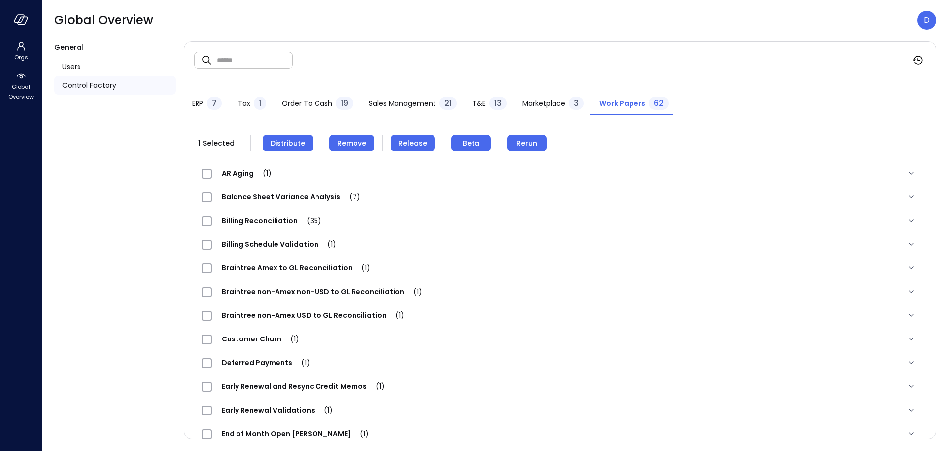
click at [418, 145] on span "Release" at bounding box center [412, 143] width 29 height 11
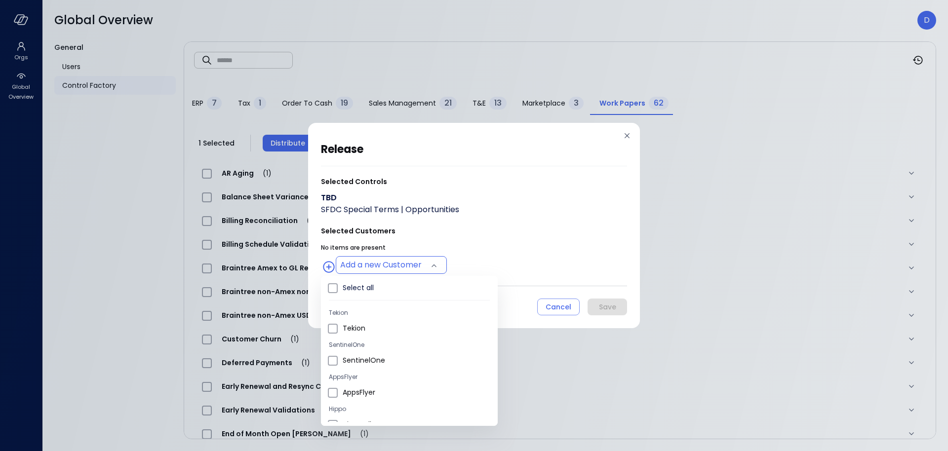
drag, startPoint x: 414, startPoint y: 264, endPoint x: 411, endPoint y: 270, distance: 6.9
click at [414, 264] on body "Orgs Global Overview Global Overview D General Users Control Factory ​ ​ ERP 7 …" at bounding box center [474, 225] width 948 height 451
click at [369, 333] on span "Wiz US" at bounding box center [416, 332] width 147 height 10
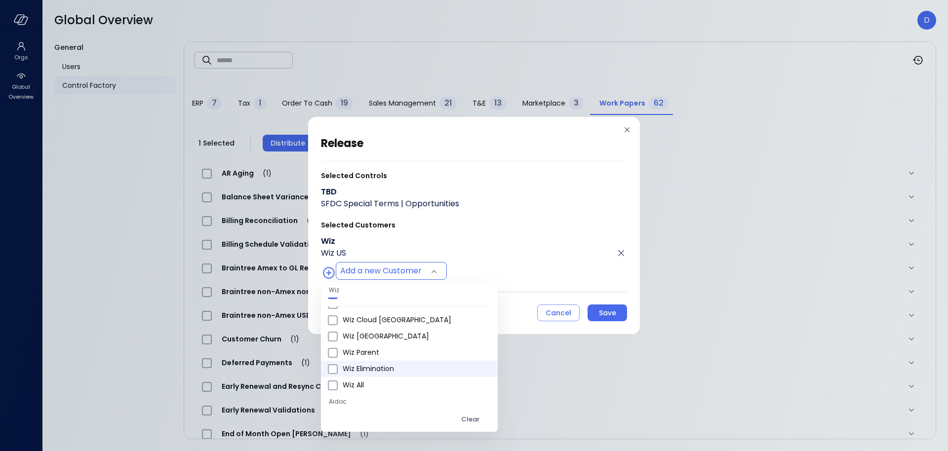
scroll to position [516, 0]
click at [362, 388] on span "Wiz All" at bounding box center [416, 385] width 147 height 10
type input "**********"
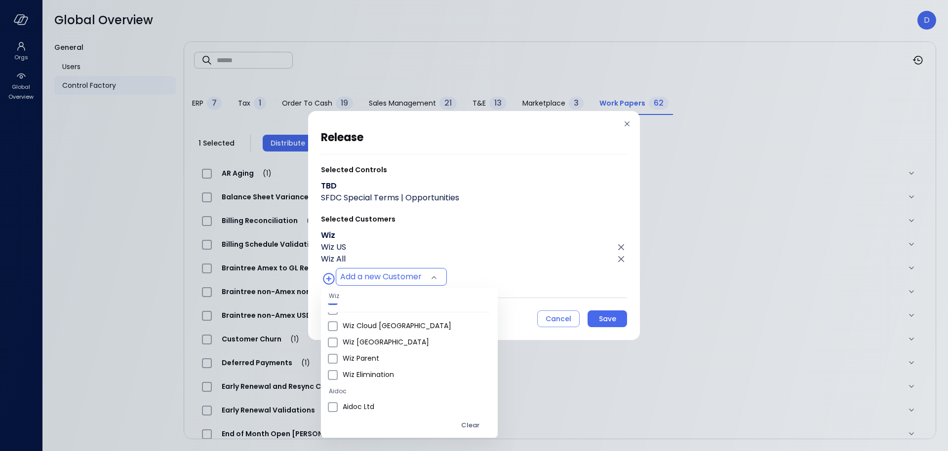
click at [505, 289] on div at bounding box center [474, 225] width 948 height 451
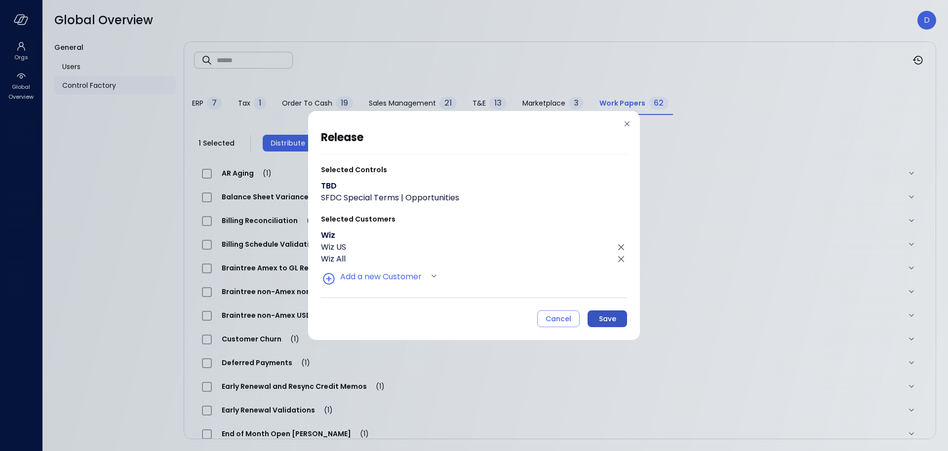
click at [620, 316] on button "Save" at bounding box center [608, 319] width 40 height 17
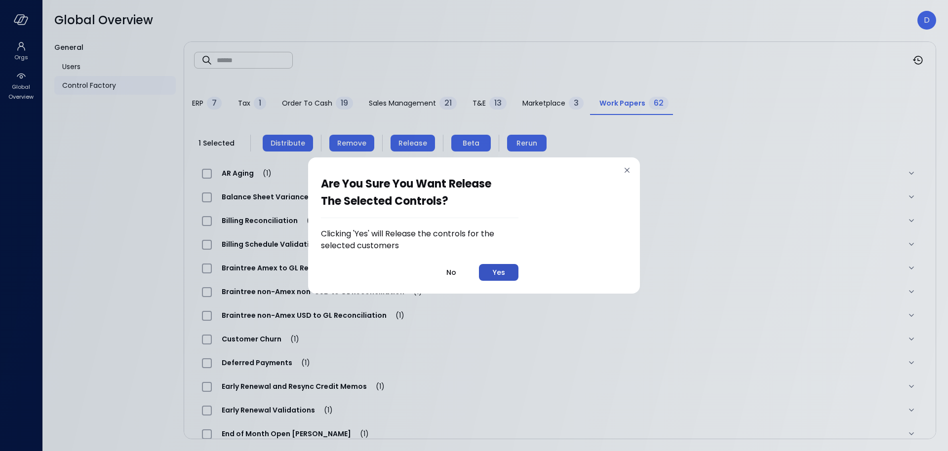
click at [511, 270] on button "Yes" at bounding box center [499, 272] width 40 height 17
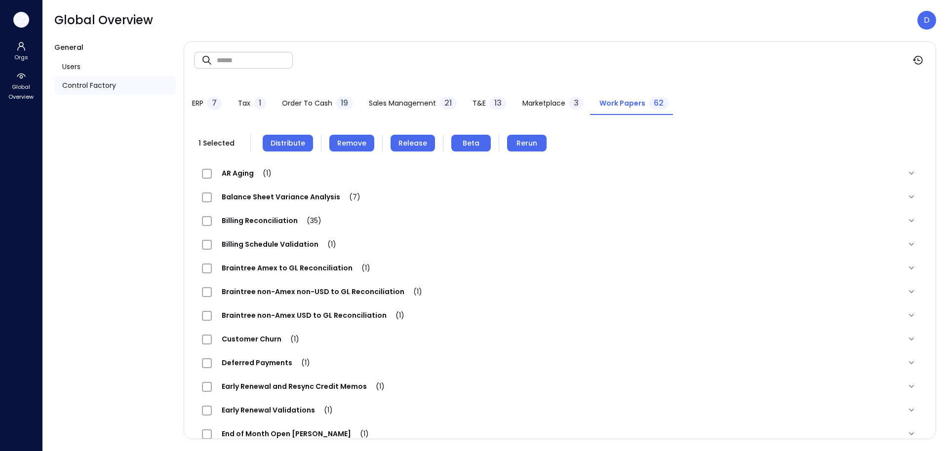
click at [15, 23] on icon "button" at bounding box center [21, 19] width 15 height 11
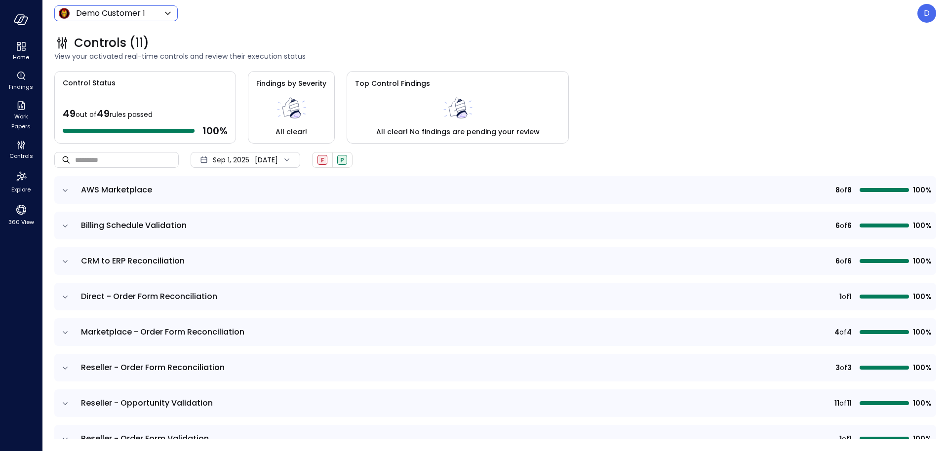
click at [84, 11] on body "Home Findings Work Papers Controls Explore 360 View Demo Customer 1 ***** ​ D C…" at bounding box center [474, 225] width 948 height 451
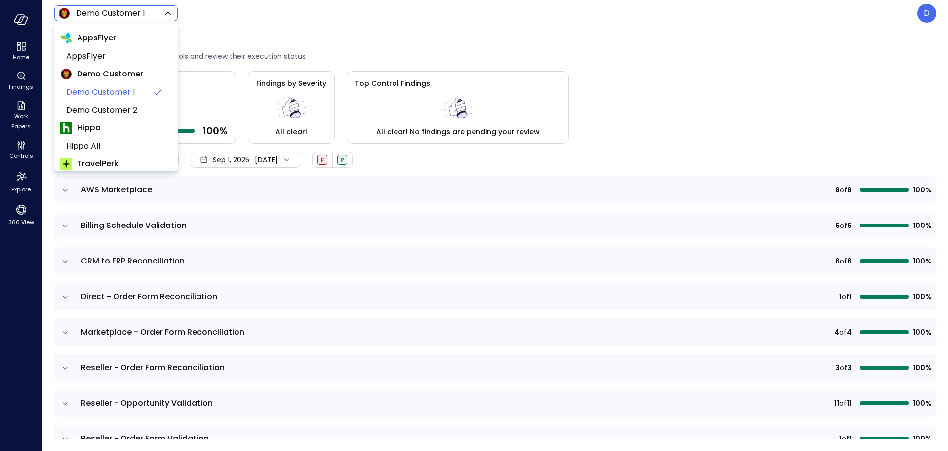
scroll to position [150, 0]
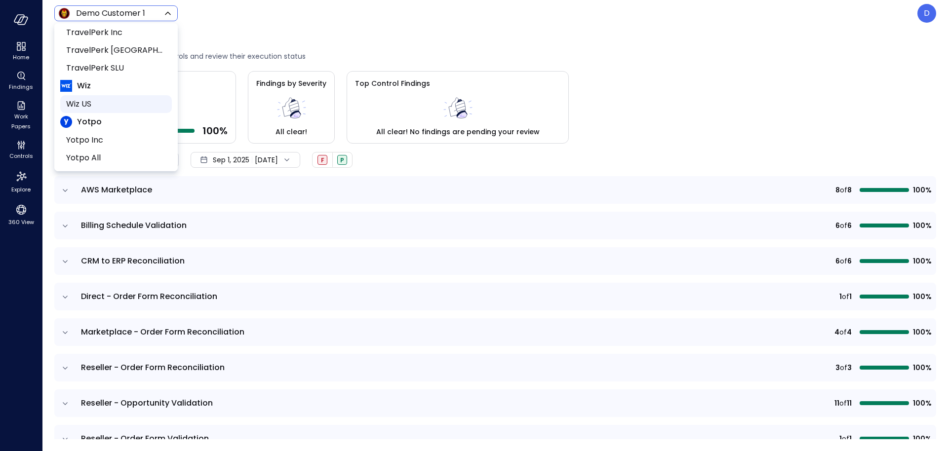
click at [91, 98] on span "Wiz US" at bounding box center [115, 104] width 98 height 12
type input "******"
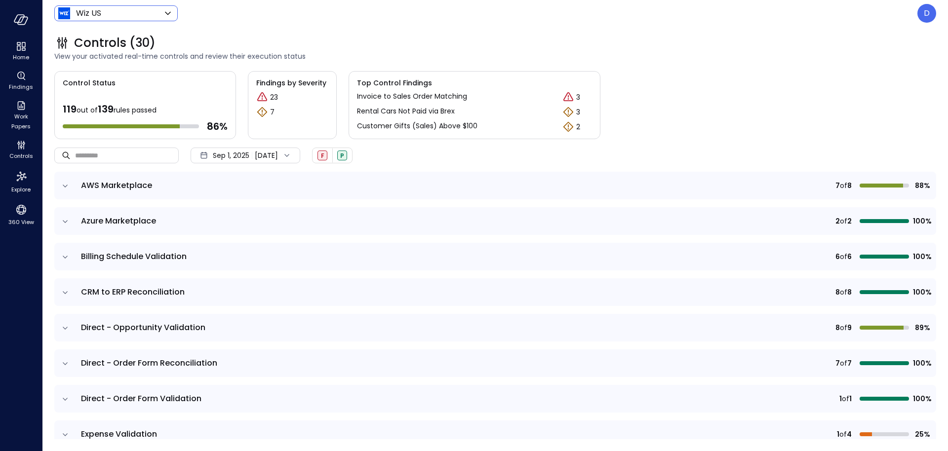
drag, startPoint x: 18, startPoint y: 275, endPoint x: 29, endPoint y: 246, distance: 30.6
click at [18, 275] on div "Home Findings Work Papers Controls Explore 360 View" at bounding box center [21, 225] width 42 height 451
click at [27, 182] on icon "Explore" at bounding box center [21, 177] width 16 height 16
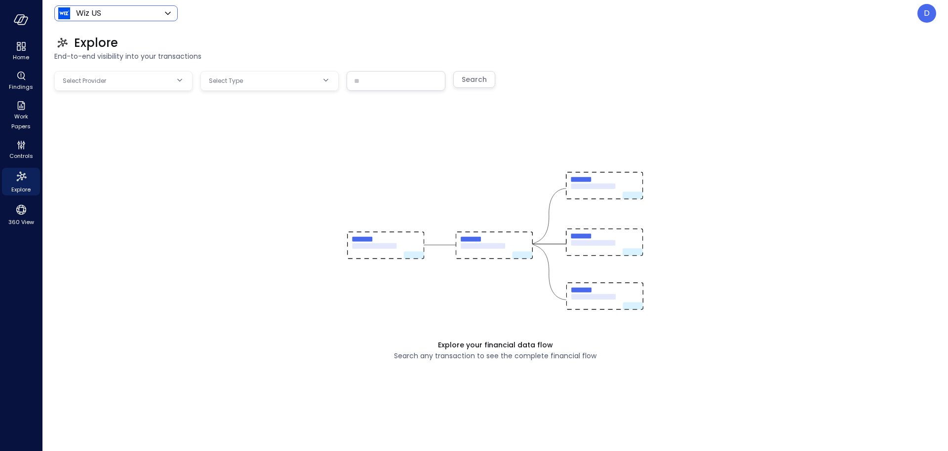
click at [118, 19] on body "Home Findings Work Papers Controls Explore 360 View Wiz US ****** ​ D Explore E…" at bounding box center [474, 225] width 948 height 451
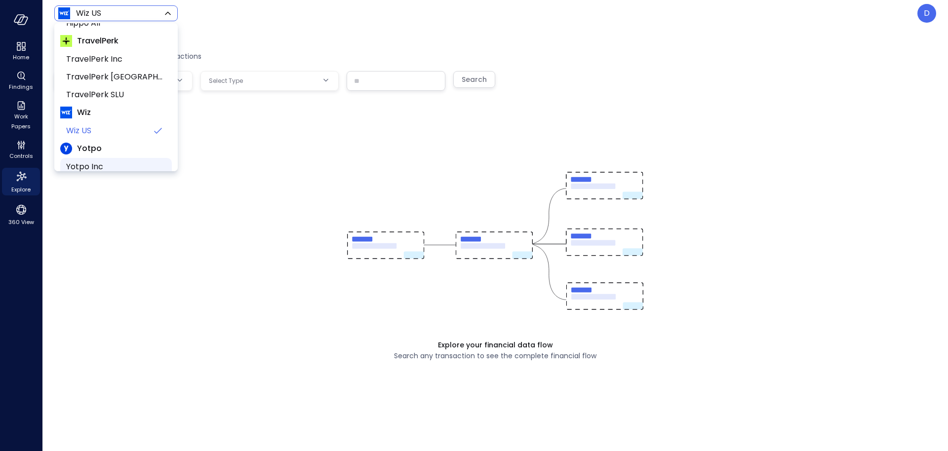
scroll to position [150, 0]
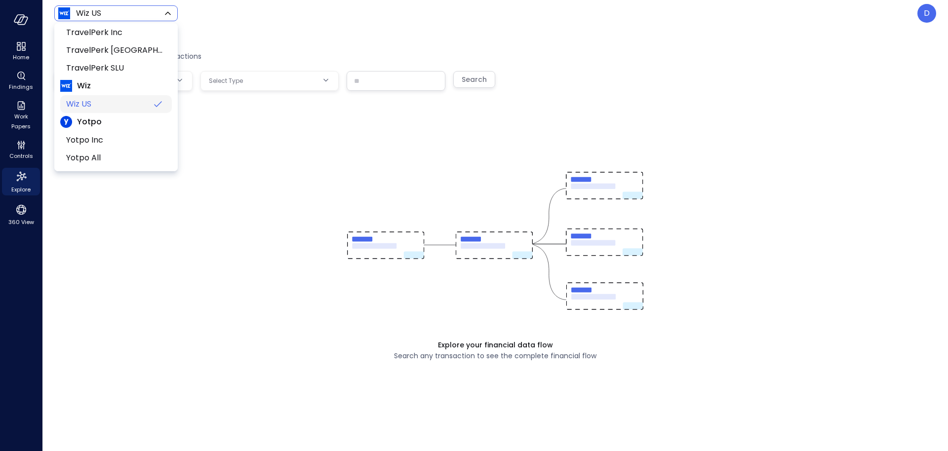
click at [101, 106] on span "Wiz US" at bounding box center [107, 104] width 82 height 12
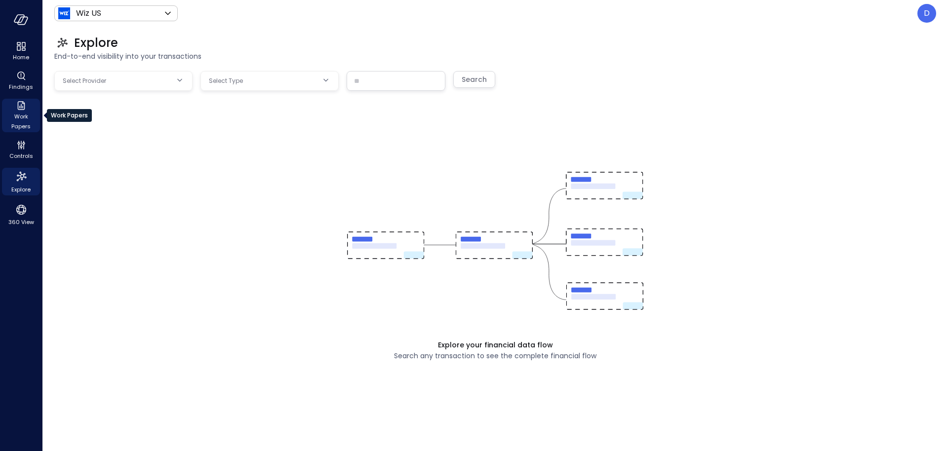
click at [20, 120] on span "Work Papers" at bounding box center [21, 122] width 30 height 20
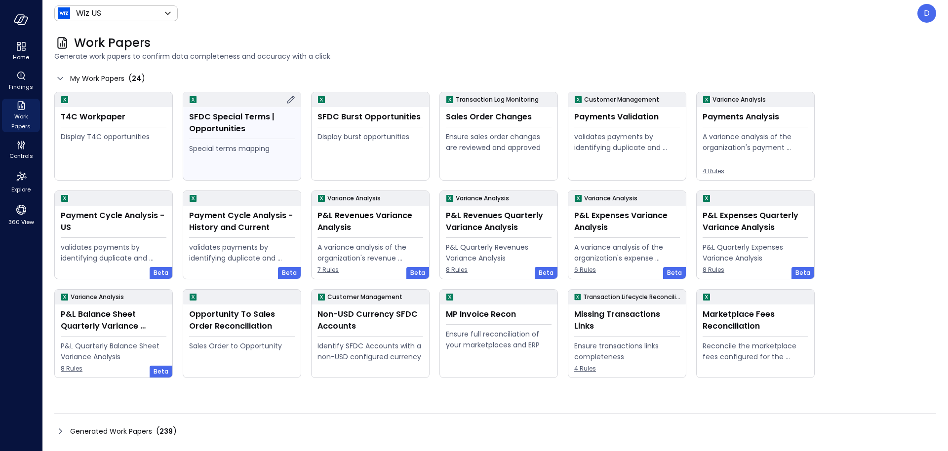
click at [220, 130] on div "SFDC Special Terms | Opportunities" at bounding box center [242, 123] width 106 height 24
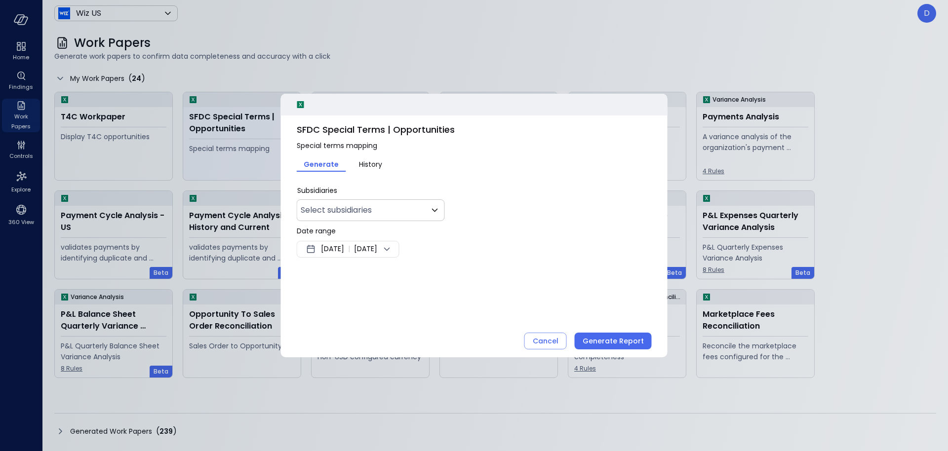
type input "**"
click at [588, 342] on div "Generate Report" at bounding box center [613, 341] width 61 height 12
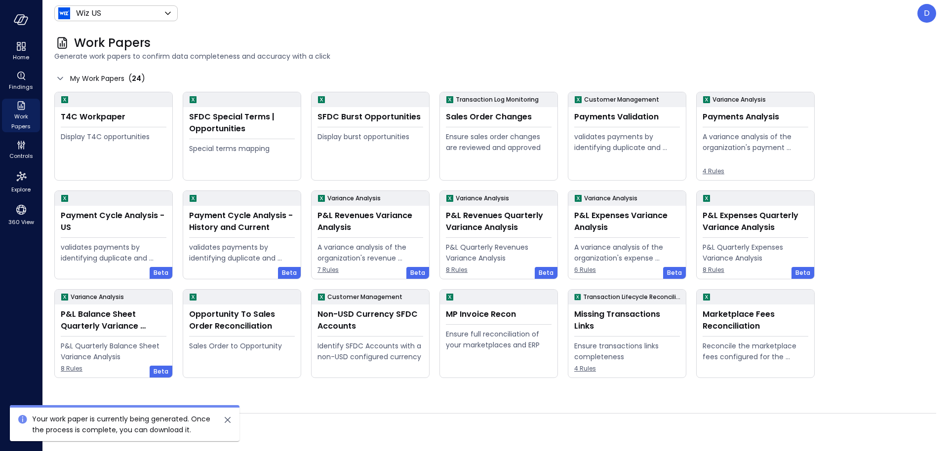
click at [227, 421] on icon "close" at bounding box center [228, 420] width 6 height 6
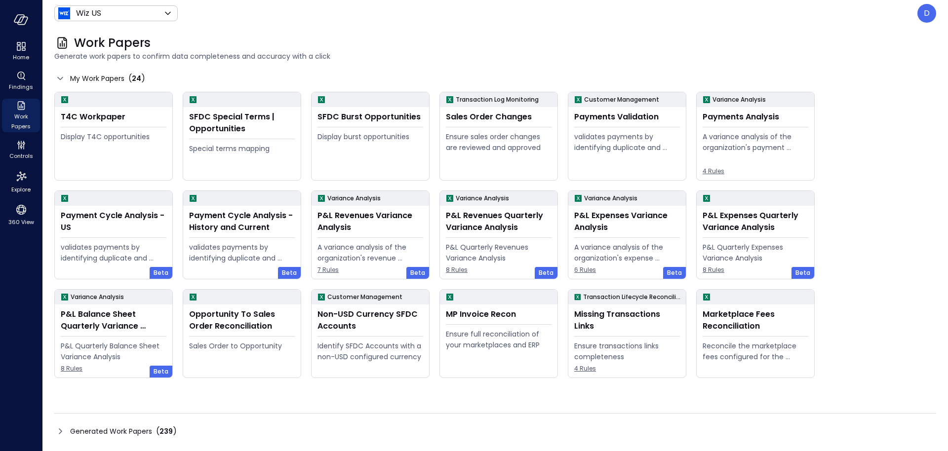
click at [60, 434] on icon at bounding box center [60, 432] width 12 height 12
click at [63, 431] on icon at bounding box center [60, 432] width 12 height 12
click at [61, 431] on icon at bounding box center [60, 432] width 3 height 6
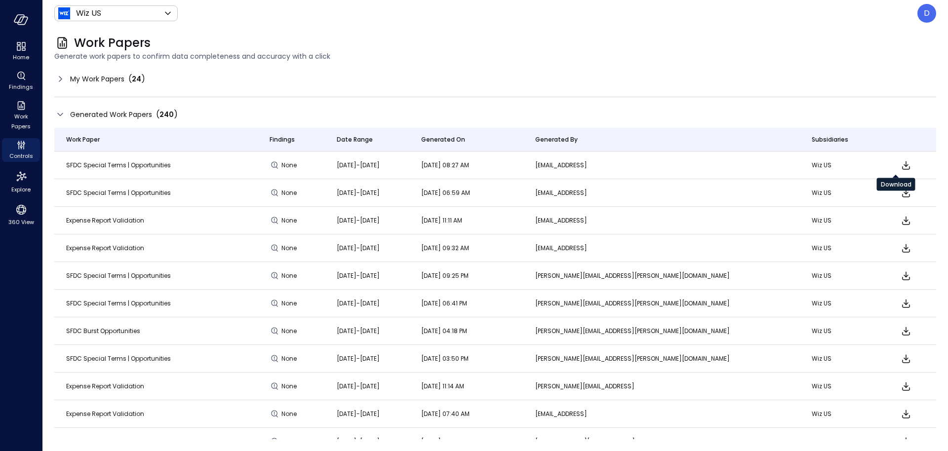
click at [900, 166] on icon "Download" at bounding box center [906, 165] width 12 height 12
click at [19, 187] on span "Explore" at bounding box center [20, 190] width 19 height 10
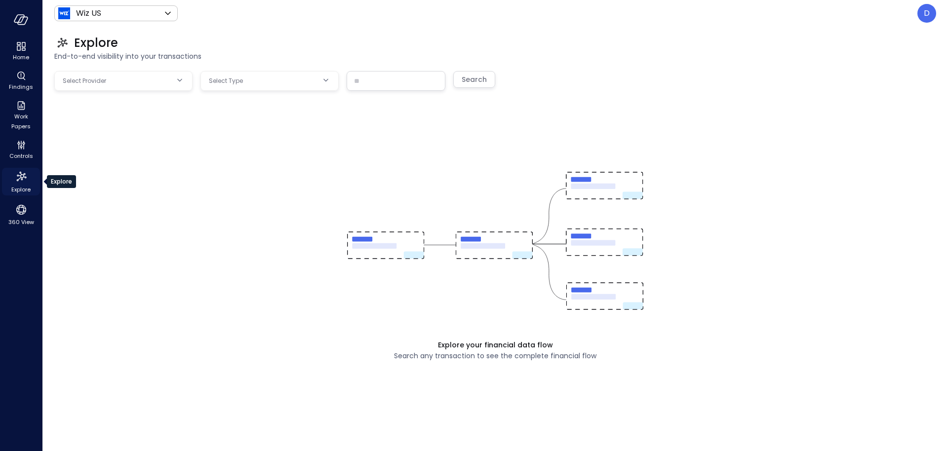
click at [19, 187] on span "Explore" at bounding box center [20, 190] width 19 height 10
click at [167, 75] on body "Home Findings Work Papers Controls Explore 360 View Wiz US ****** ​ D Explore E…" at bounding box center [474, 225] width 948 height 451
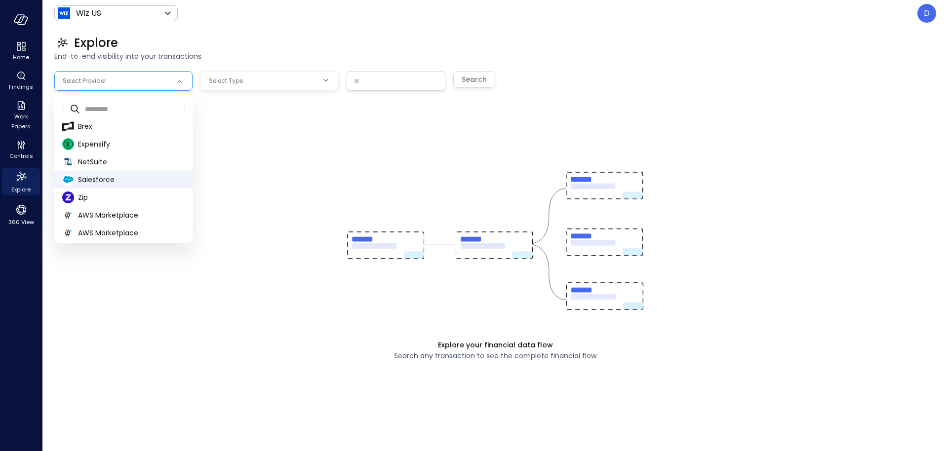
click at [93, 184] on span "Salesforce" at bounding box center [131, 180] width 107 height 10
type input "**********"
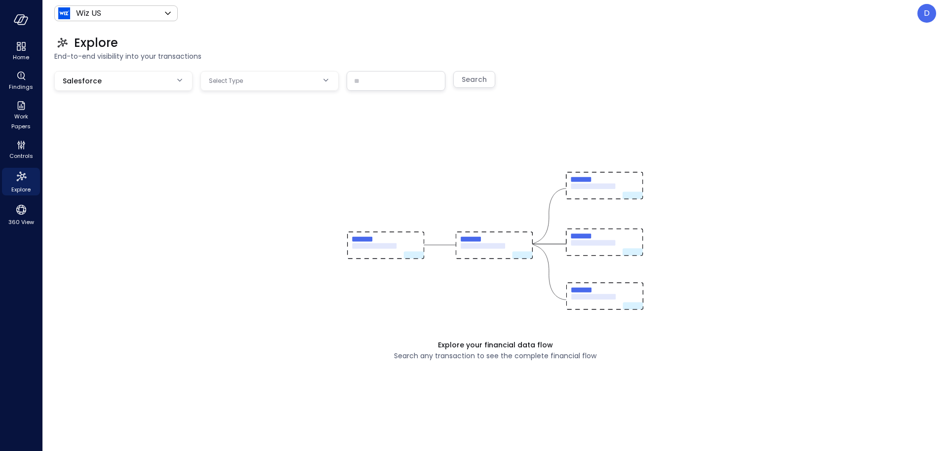
click at [249, 85] on body "**********" at bounding box center [474, 225] width 948 height 451
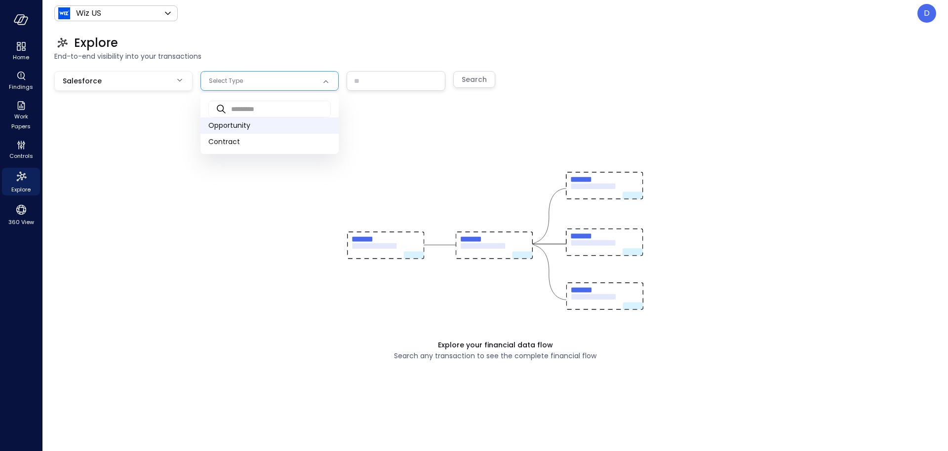
click at [243, 127] on span "Opportunity" at bounding box center [269, 125] width 122 height 10
type input "***"
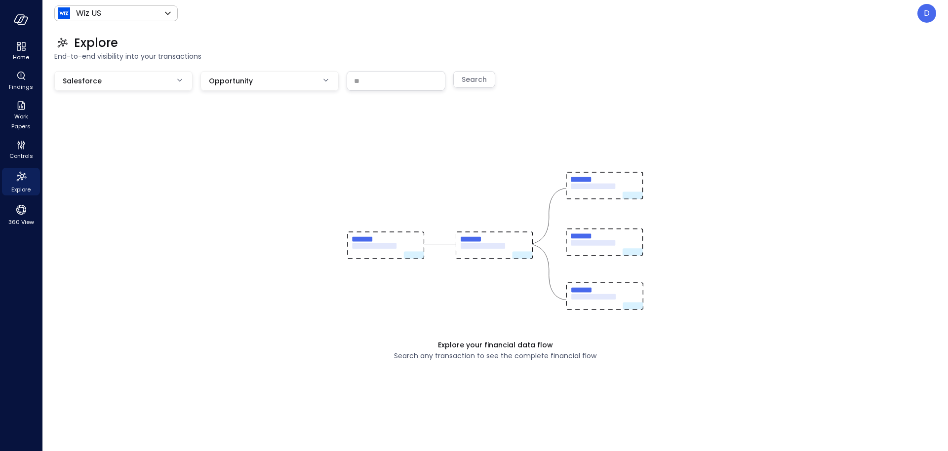
click at [365, 82] on input "text" at bounding box center [396, 81] width 98 height 18
paste input "**********"
click at [478, 75] on div "Search" at bounding box center [474, 80] width 25 height 12
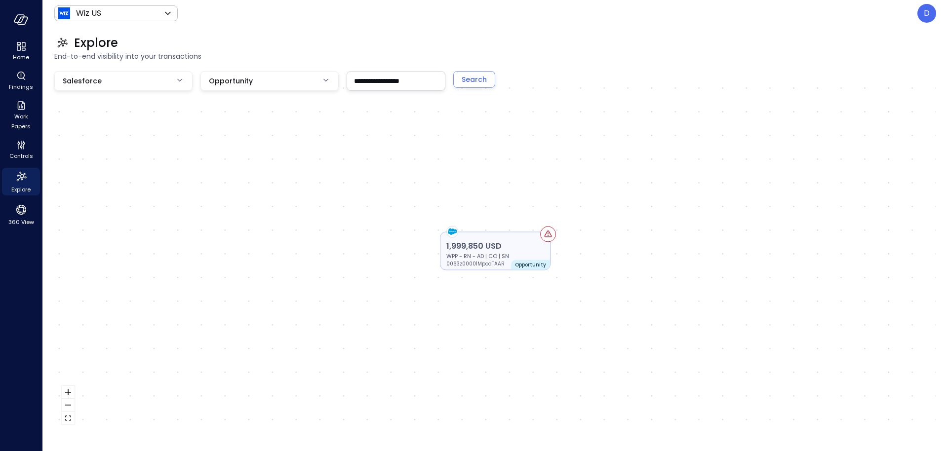
click at [519, 248] on p "1,999,850 USD" at bounding box center [495, 246] width 98 height 12
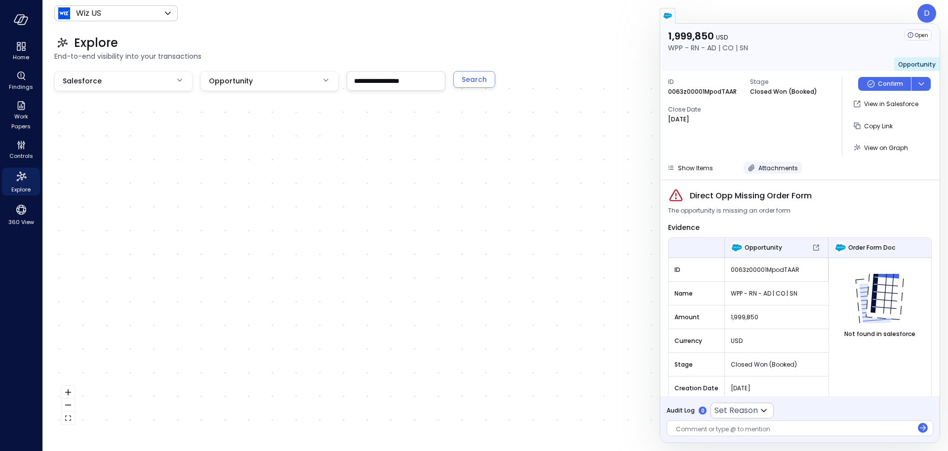
click at [766, 169] on span "Attachments" at bounding box center [778, 168] width 40 height 8
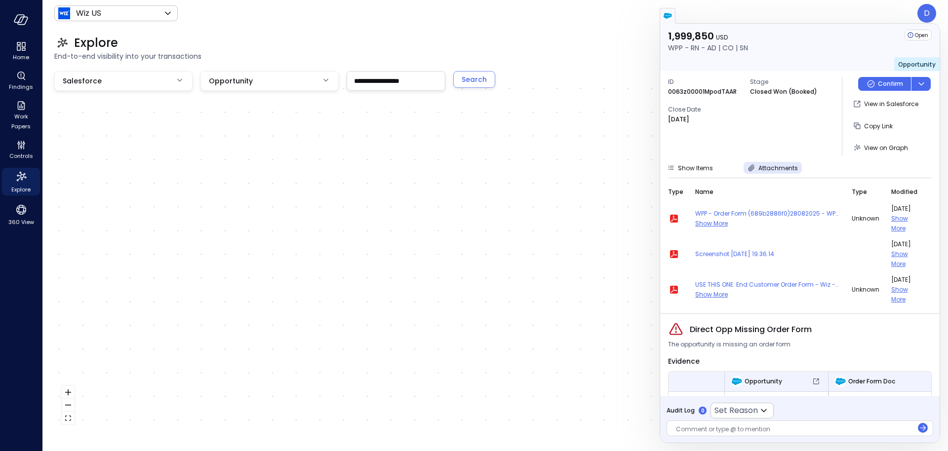
click at [870, 216] on span "unknown" at bounding box center [866, 219] width 28 height 10
click at [717, 225] on span "Show More" at bounding box center [711, 223] width 33 height 8
click at [675, 220] on icon "button" at bounding box center [674, 219] width 6 height 6
click at [706, 294] on span "Show More" at bounding box center [711, 294] width 33 height 8
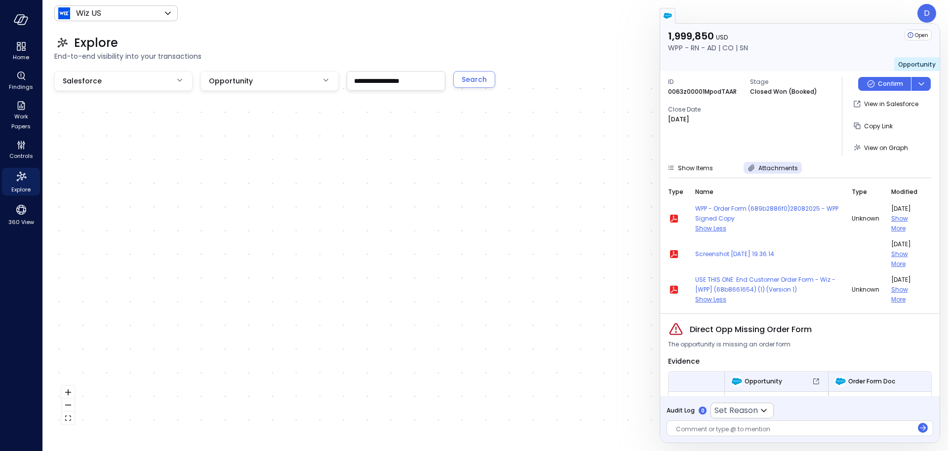
click at [672, 290] on icon "button" at bounding box center [674, 290] width 8 height 8
click at [358, 78] on input "**********" at bounding box center [396, 81] width 98 height 18
click at [359, 80] on input "**********" at bounding box center [396, 81] width 98 height 18
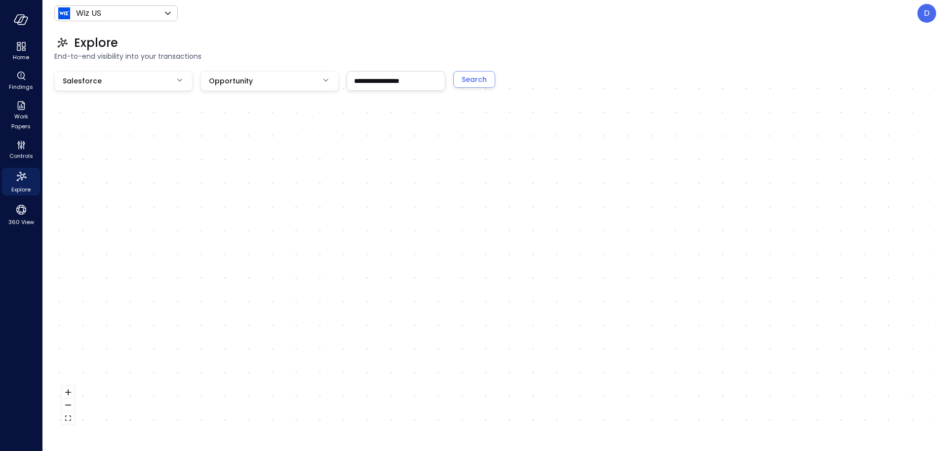
click at [359, 80] on input "**********" at bounding box center [396, 81] width 98 height 18
click at [470, 79] on div "Search" at bounding box center [474, 80] width 25 height 12
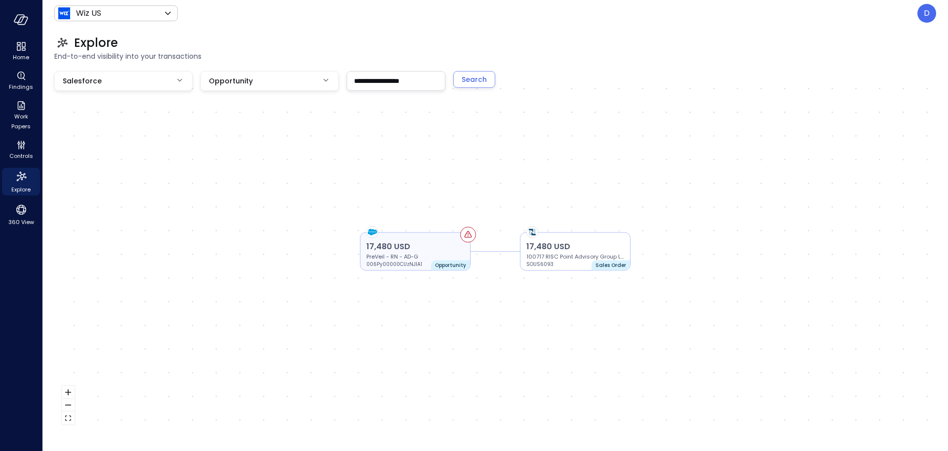
click at [429, 262] on div "17,480 USD PreVeil - RN - AD-G 006Py00000CUzNJIA1" at bounding box center [415, 255] width 98 height 28
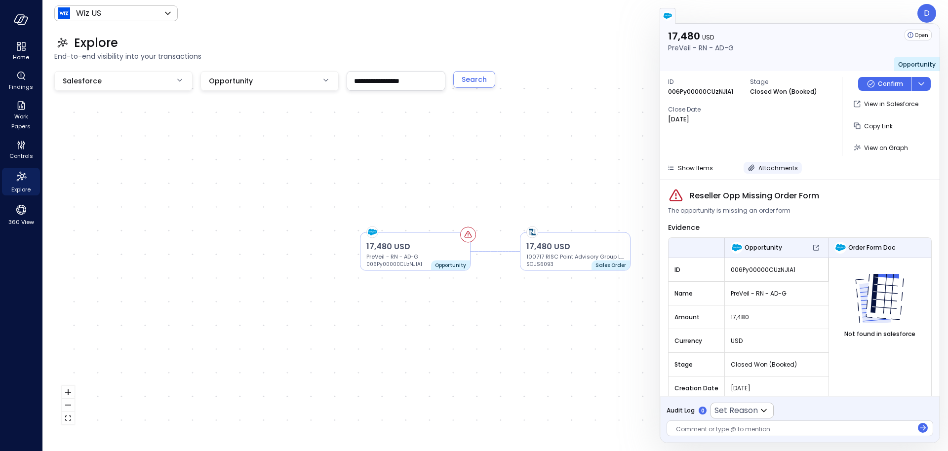
click at [769, 164] on span "Attachments" at bounding box center [778, 168] width 40 height 8
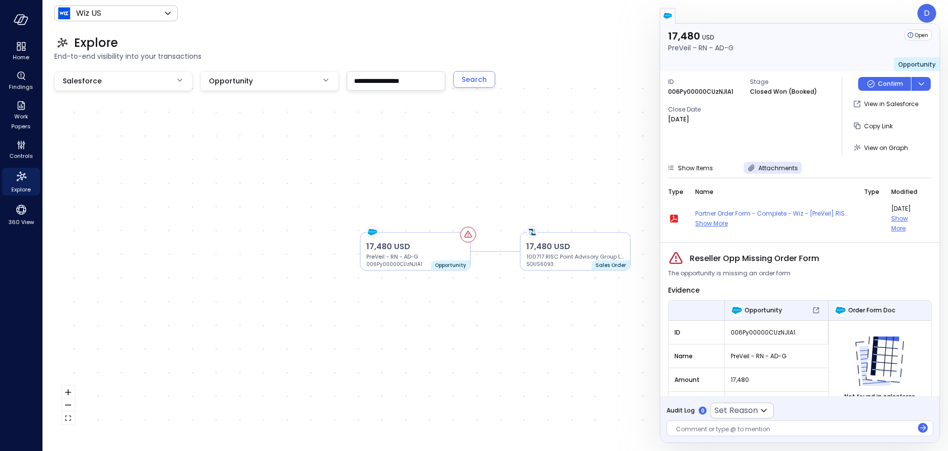
click at [719, 221] on span "Show More" at bounding box center [711, 223] width 33 height 8
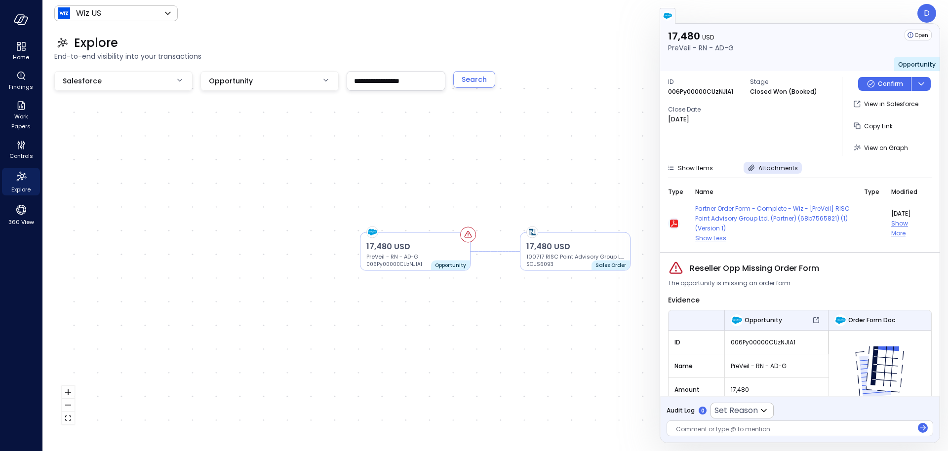
click at [676, 223] on icon "button" at bounding box center [674, 224] width 8 height 8
click at [687, 93] on p "006Py00000CUzNJIA1" at bounding box center [700, 92] width 65 height 10
click at [624, 40] on div "Explore" at bounding box center [495, 43] width 882 height 16
click at [367, 85] on input "**********" at bounding box center [396, 81] width 98 height 18
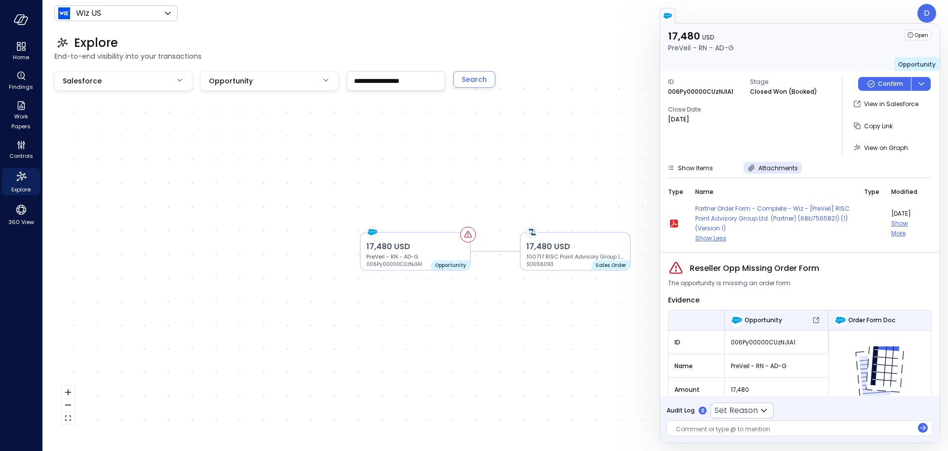
click at [367, 85] on input "**********" at bounding box center [396, 81] width 98 height 18
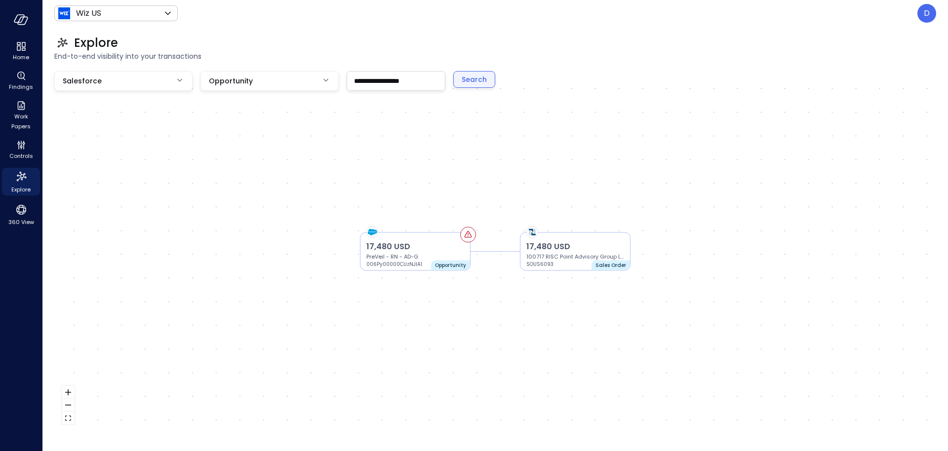
click at [484, 75] on div "Search" at bounding box center [474, 80] width 25 height 12
click at [424, 246] on p "142,000 USD" at bounding box center [415, 247] width 98 height 12
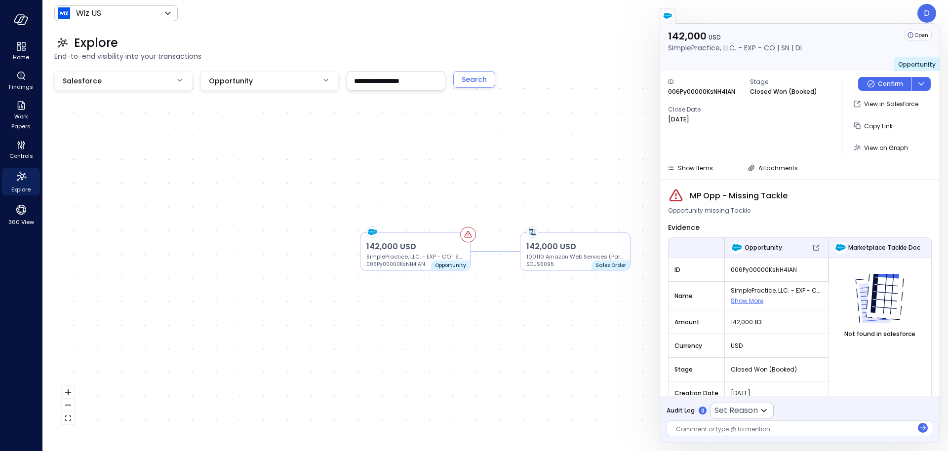
click at [770, 161] on div "142,000 USD SimplePractice, LLC. - EXP - CO | SN | DI Open Opportunity ID 006Py…" at bounding box center [799, 102] width 279 height 156
click at [771, 164] on span "Attachments" at bounding box center [778, 168] width 40 height 8
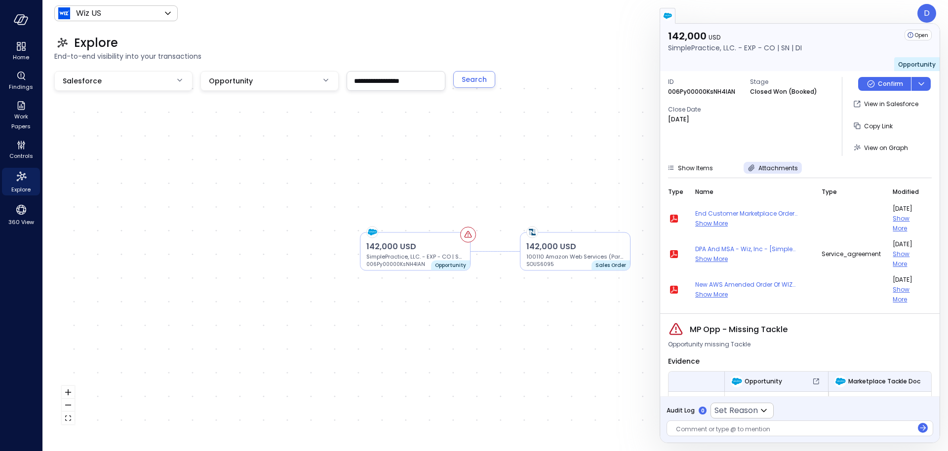
click at [714, 221] on span "Show More" at bounding box center [711, 223] width 33 height 8
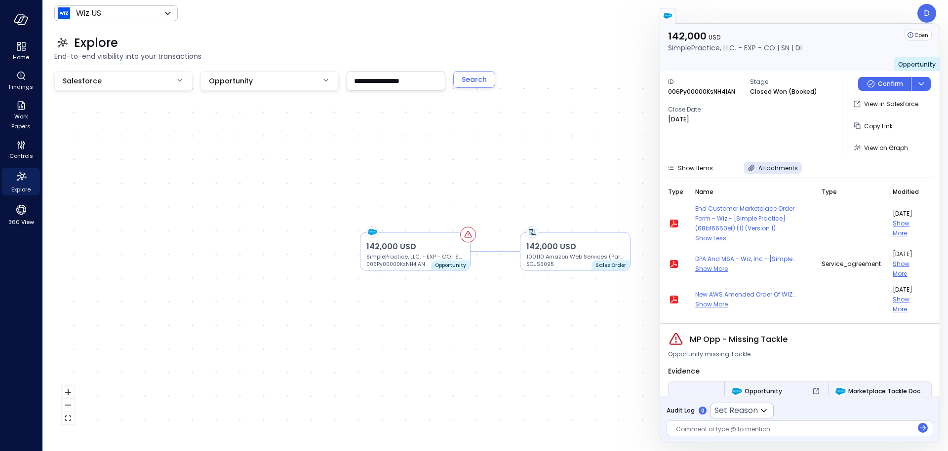
click at [710, 303] on span "Show More" at bounding box center [711, 304] width 33 height 8
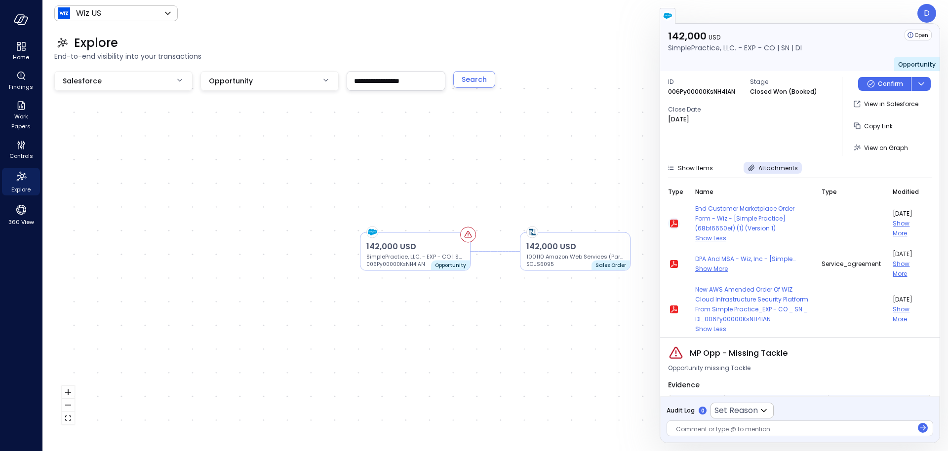
click at [675, 222] on icon "button" at bounding box center [674, 224] width 8 height 8
click at [672, 226] on icon "button" at bounding box center [674, 224] width 8 height 8
click at [675, 264] on icon "button" at bounding box center [674, 264] width 8 height 8
click at [383, 80] on input "**********" at bounding box center [396, 81] width 98 height 18
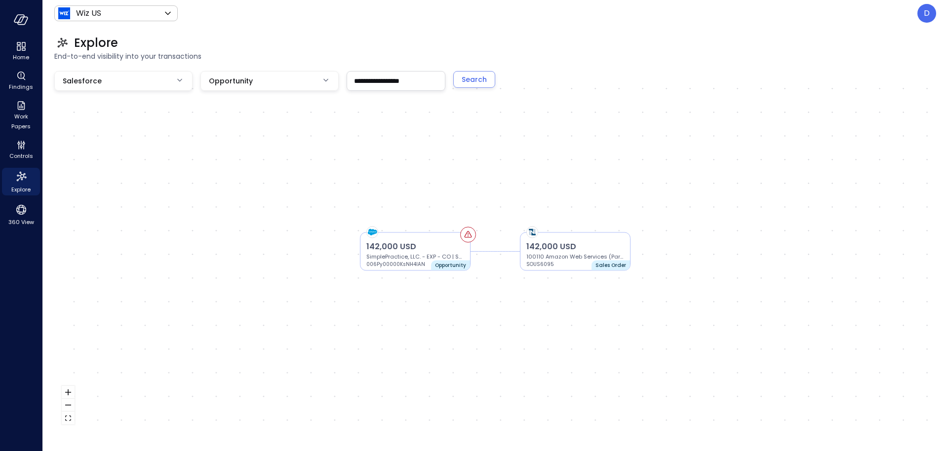
click at [383, 80] on input "**********" at bounding box center [396, 81] width 98 height 18
type input "**********"
click at [460, 81] on button "Search" at bounding box center [474, 79] width 42 height 17
click at [445, 249] on p "2,899,421 USD" at bounding box center [415, 247] width 98 height 12
click at [447, 249] on p "2,899,421 USD" at bounding box center [414, 247] width 98 height 12
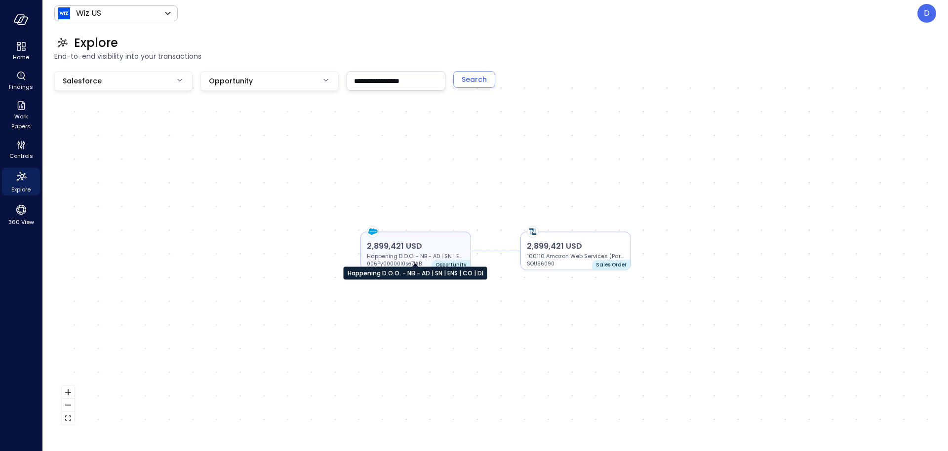
click at [417, 253] on p "Happening D.O.O. - NB - AD | SN | ENS | CO | DI" at bounding box center [416, 256] width 98 height 8
click at [414, 251] on p "2,899,421 USD" at bounding box center [416, 246] width 98 height 12
click at [414, 252] on p "Happening D.O.O. - NB - AD | SN | ENS | CO | DI" at bounding box center [415, 256] width 98 height 8
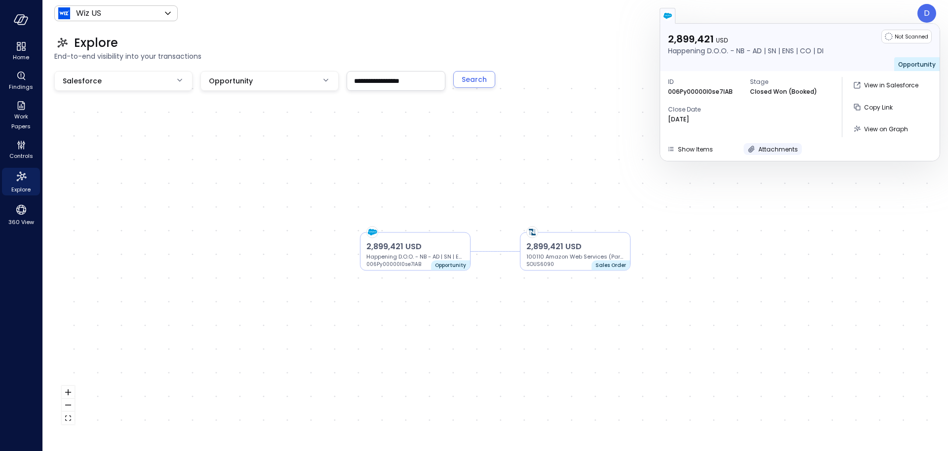
click at [768, 148] on span "Attachments" at bounding box center [778, 149] width 40 height 8
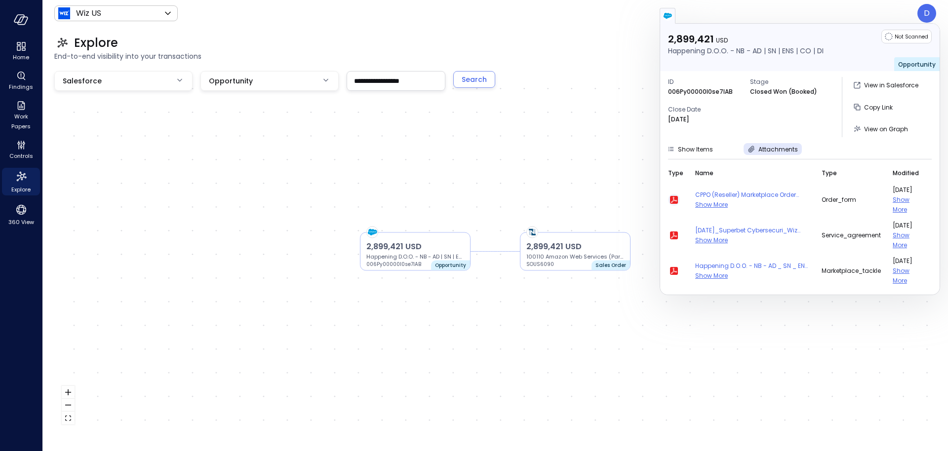
click at [673, 199] on icon "button" at bounding box center [674, 200] width 12 height 12
